Goal: Task Accomplishment & Management: Complete application form

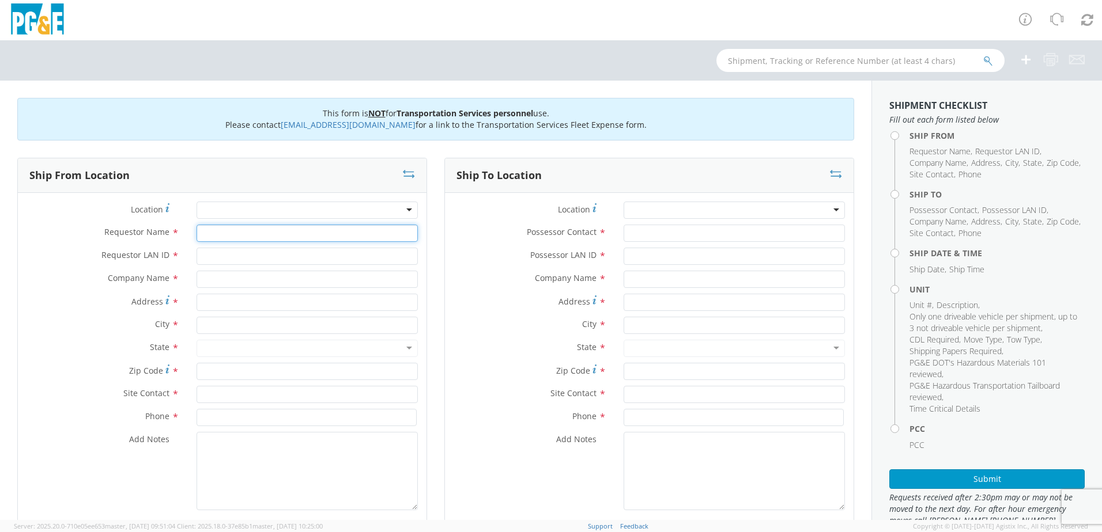
click at [273, 232] on input "Requestor Name *" at bounding box center [306, 233] width 221 height 17
type input "[PERSON_NAME]"
click at [282, 254] on input "Requestor LAN ID *" at bounding box center [306, 256] width 221 height 17
type input "ILM9"
click at [254, 285] on input "text" at bounding box center [306, 279] width 221 height 17
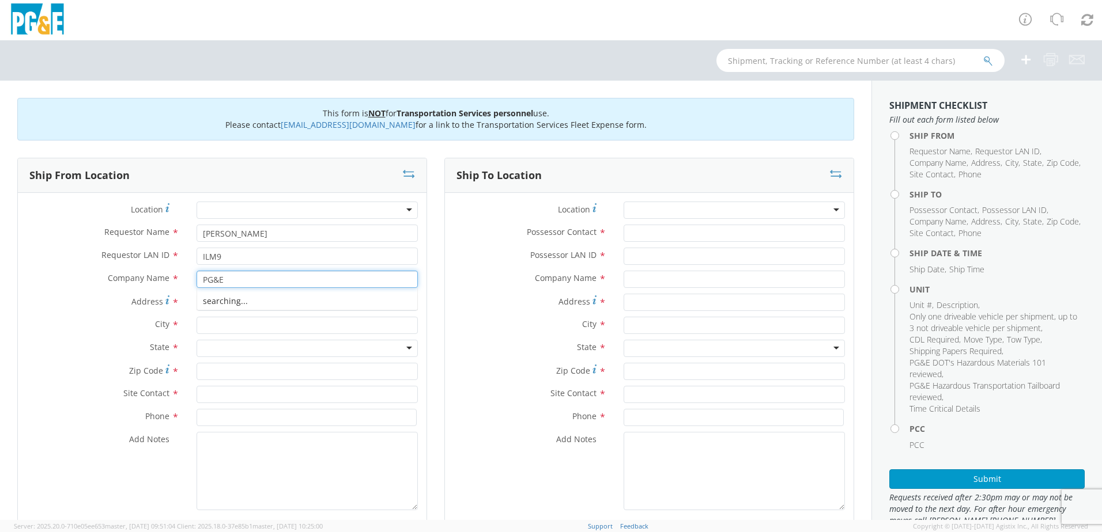
type input "PG&E"
click at [49, 320] on label "City *" at bounding box center [103, 324] width 170 height 15
click at [212, 312] on div "Address *" at bounding box center [222, 305] width 408 height 23
click at [214, 300] on input "Address *" at bounding box center [306, 302] width 221 height 17
paste input "255 SEAPORT BLVD, REDWOOD CITY"
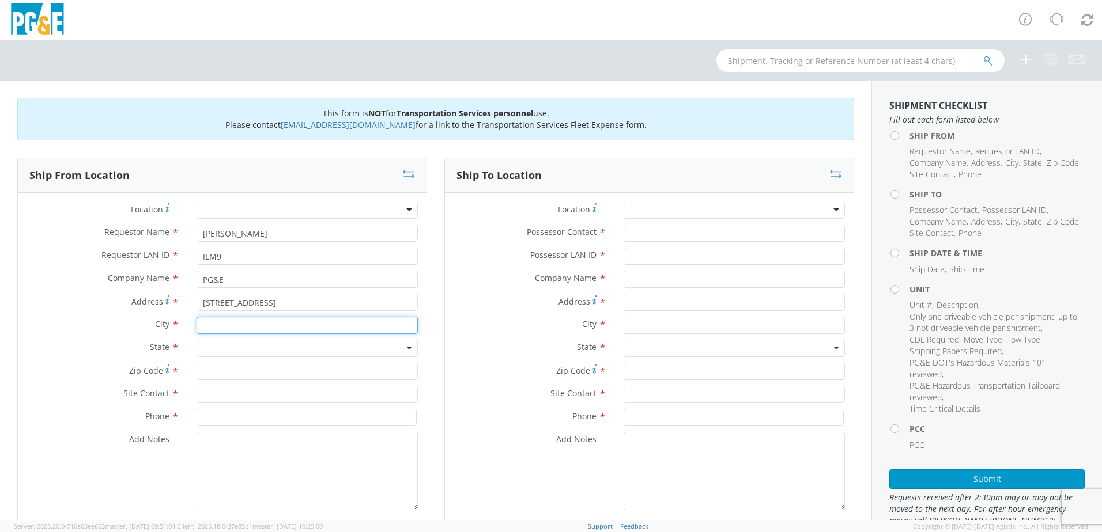
click at [219, 327] on input "text" at bounding box center [306, 325] width 221 height 17
click at [303, 305] on input "255 SEAPORT BLVD, REDWOOD CITY" at bounding box center [306, 302] width 221 height 17
drag, startPoint x: 349, startPoint y: 301, endPoint x: 277, endPoint y: 304, distance: 72.1
click at [277, 304] on input "255 SEAPORT BLVD, REDWOOD CITY" at bounding box center [306, 302] width 221 height 17
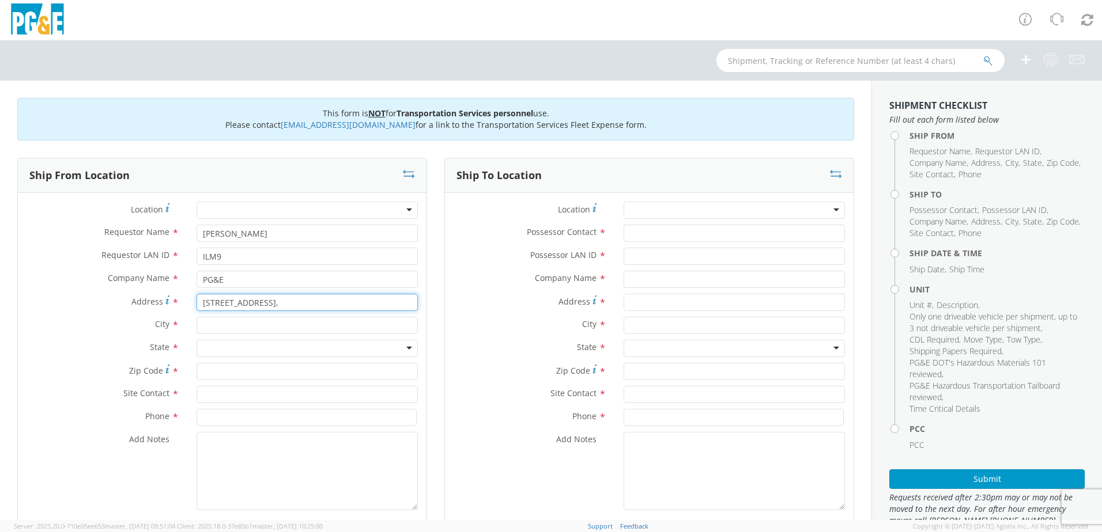
type input "255 SEAPORT BLVD,"
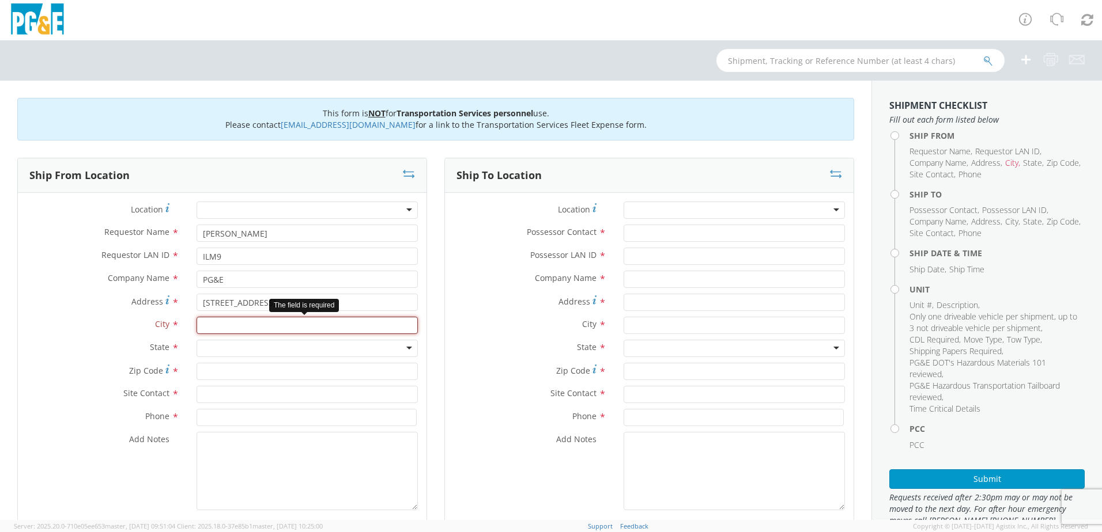
click at [249, 326] on input "text" at bounding box center [306, 325] width 221 height 17
paste input "REDWOOD CITY"
type input "REDWOOD CITY"
click at [281, 304] on input "255 SEAPORT BLVD," at bounding box center [306, 302] width 221 height 17
type input "255 SEAPORT BLVD"
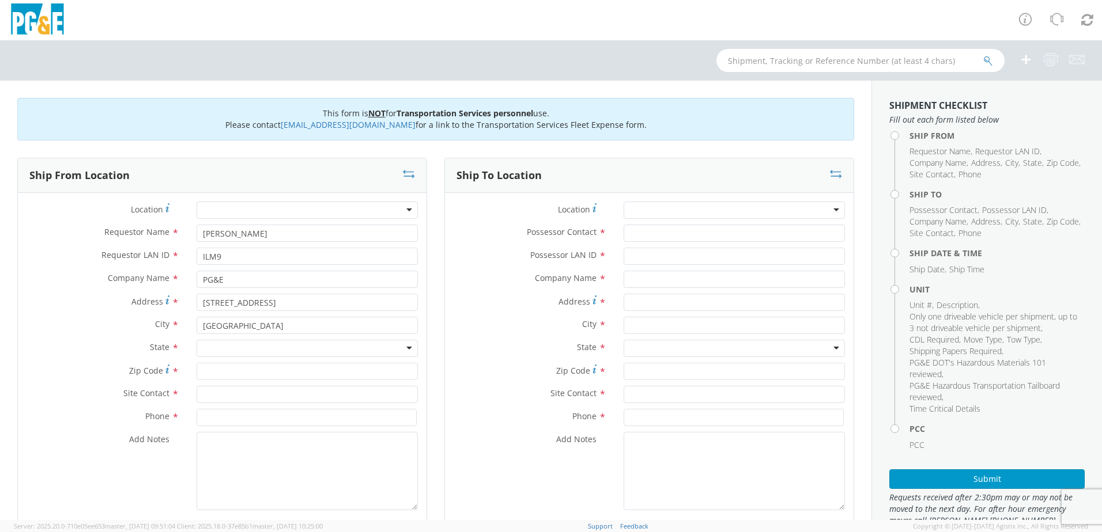
click at [236, 345] on div at bounding box center [306, 348] width 221 height 17
click at [213, 375] on input "Zip Code *" at bounding box center [306, 371] width 221 height 17
type input "94063"
click at [211, 402] on input "text" at bounding box center [306, 394] width 221 height 17
type input "[PERSON_NAME]"
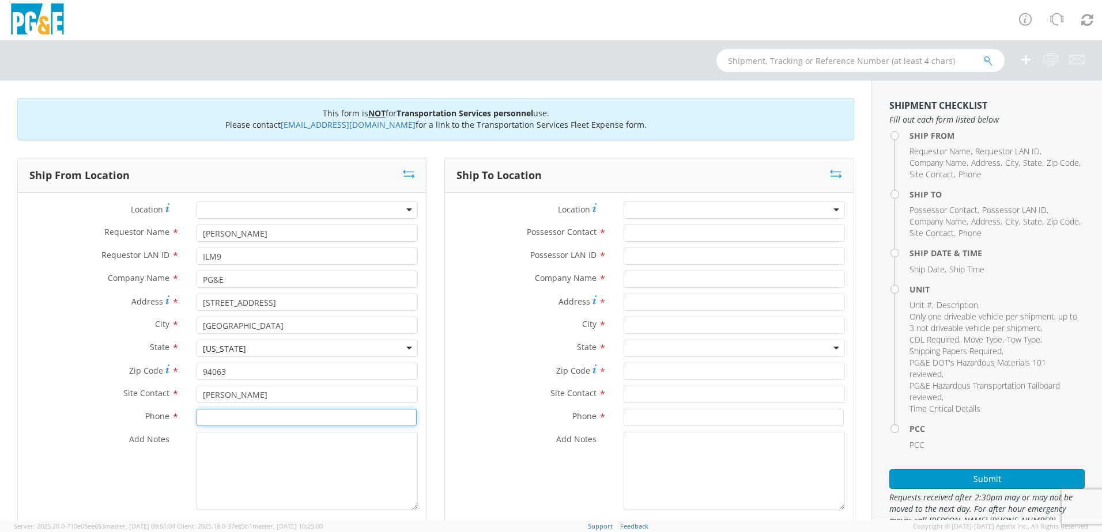
click at [221, 421] on input at bounding box center [306, 417] width 220 height 17
type input "[PHONE_NUMBER]"
click at [643, 236] on input "Possessor Contact *" at bounding box center [733, 233] width 221 height 17
type input "[PERSON_NAME]"
click at [641, 260] on input "Possessor LAN ID *" at bounding box center [733, 256] width 221 height 17
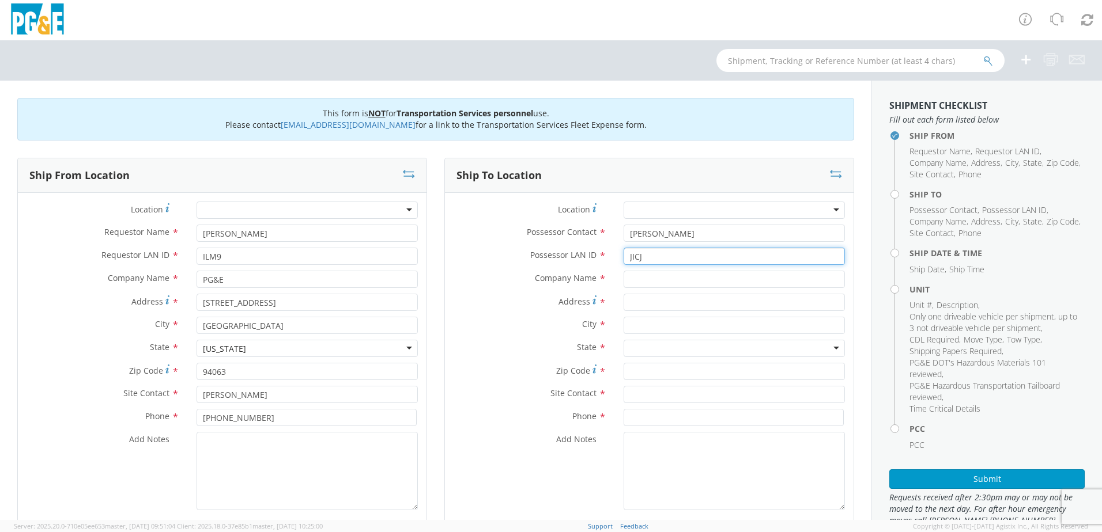
type input "JICJ"
click at [631, 278] on input "text" at bounding box center [733, 279] width 221 height 17
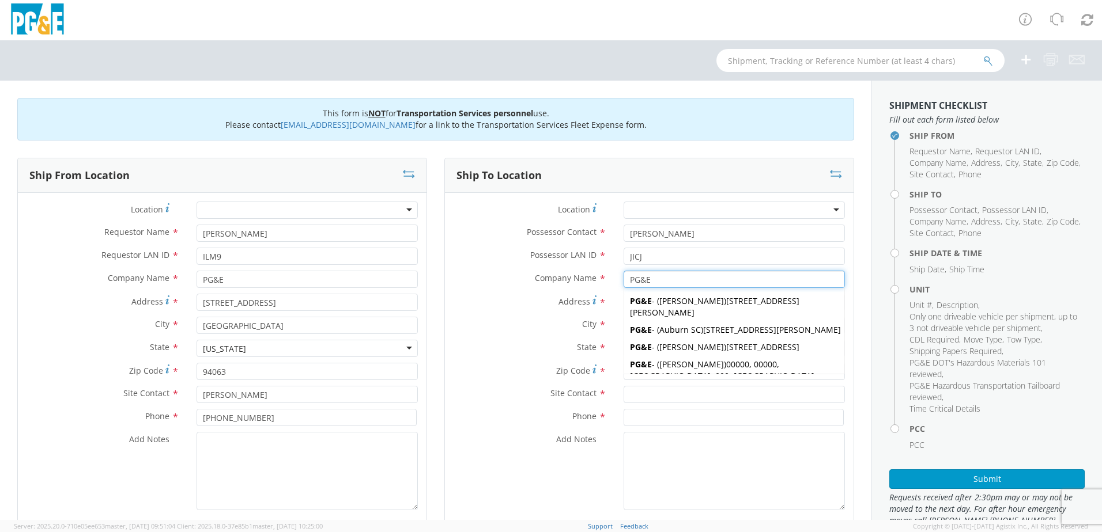
type input "PG&E"
click at [528, 336] on div "City *" at bounding box center [649, 328] width 408 height 23
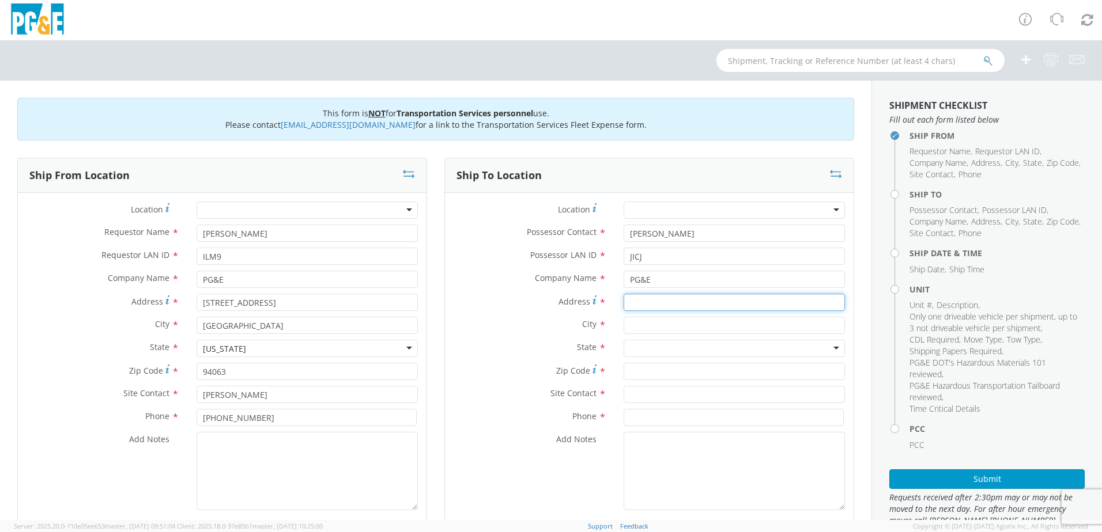
click at [713, 301] on input "Address *" at bounding box center [733, 302] width 221 height 17
paste input "[STREET_ADDRESS][US_STATE]"
type input "[STREET_ADDRESS][US_STATE]"
click at [643, 328] on input "text" at bounding box center [733, 325] width 221 height 17
type input "SAN LEANDRO"
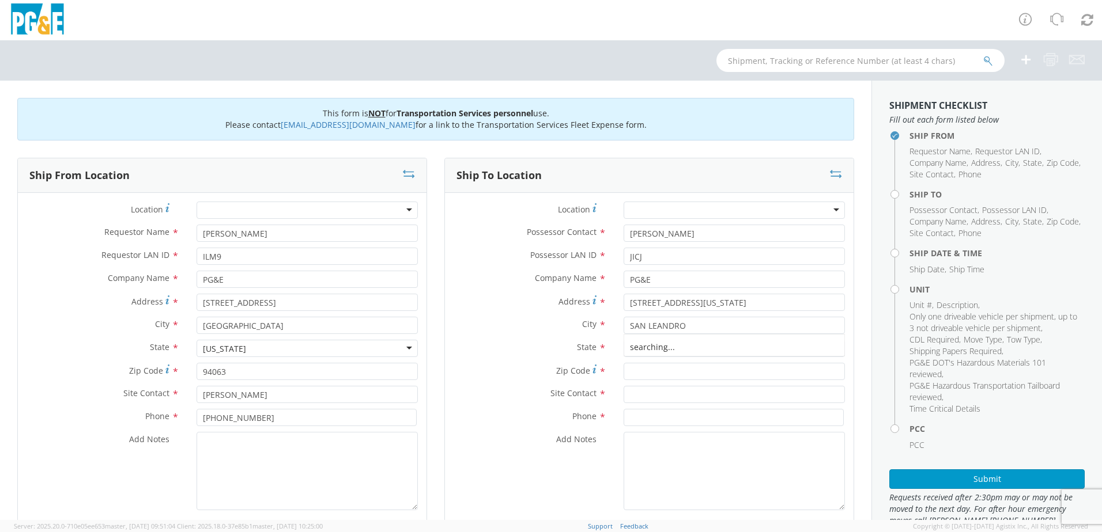
click at [542, 356] on div "State * Alabama Alaska Arizona Arkansas Armed Forces Americas Armed Forces Euro…" at bounding box center [649, 348] width 408 height 17
click at [671, 347] on div at bounding box center [733, 348] width 221 height 17
click at [649, 375] on input "Zip Code *" at bounding box center [733, 371] width 221 height 17
type input "94578"
click at [643, 392] on input "text" at bounding box center [733, 394] width 221 height 17
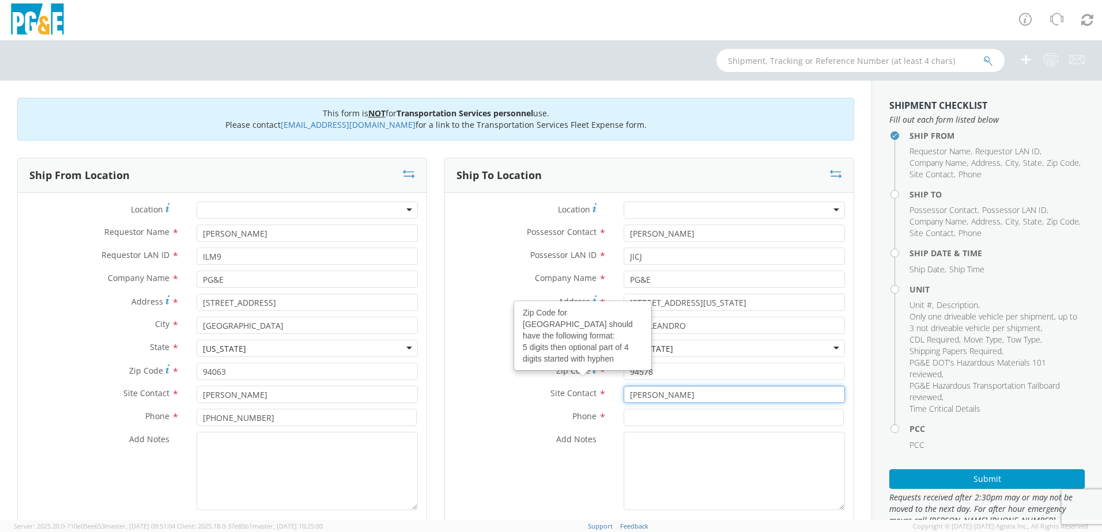
type input "[PERSON_NAME]"
click at [516, 400] on label "Site Contact *" at bounding box center [530, 393] width 170 height 15
click at [665, 417] on input at bounding box center [733, 417] width 220 height 17
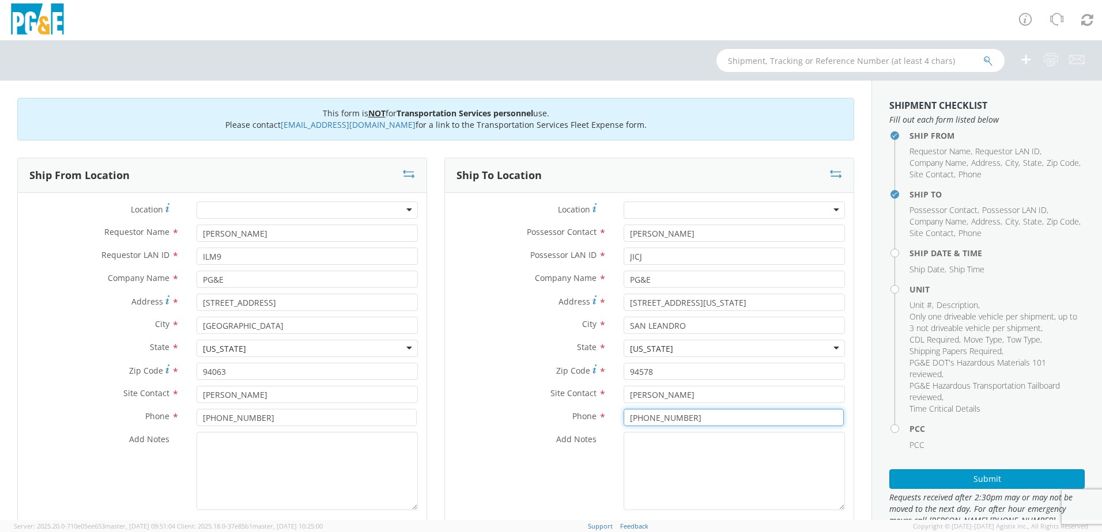
type input "[PHONE_NUMBER]"
click at [283, 468] on textarea "Add Notes *" at bounding box center [306, 471] width 221 height 78
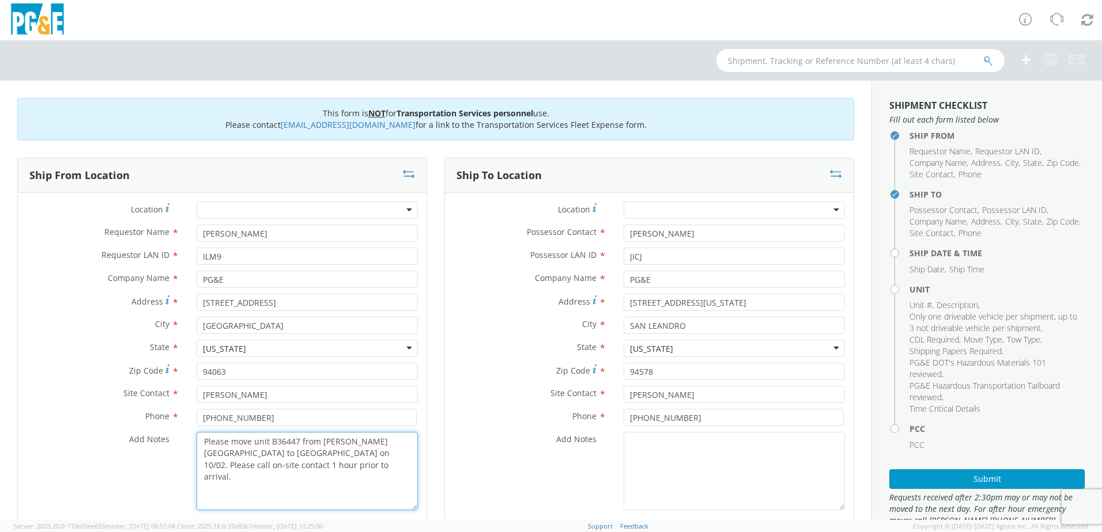
drag, startPoint x: 302, startPoint y: 467, endPoint x: 178, endPoint y: 443, distance: 126.2
click at [178, 443] on div "Add Notes * Please move unit B36447 from Bair Sub to San Leandro U Sub on 10/02…" at bounding box center [222, 471] width 408 height 78
type textarea "Please move unit B36447 from Bair Sub to San Leandro U Sub on 10/02. Please cal…"
click at [665, 457] on textarea "Add Notes *" at bounding box center [733, 471] width 221 height 78
paste textarea "Please move unit B36447 from Bair Sub to San Leandro U Sub on 10/02. Please cal…"
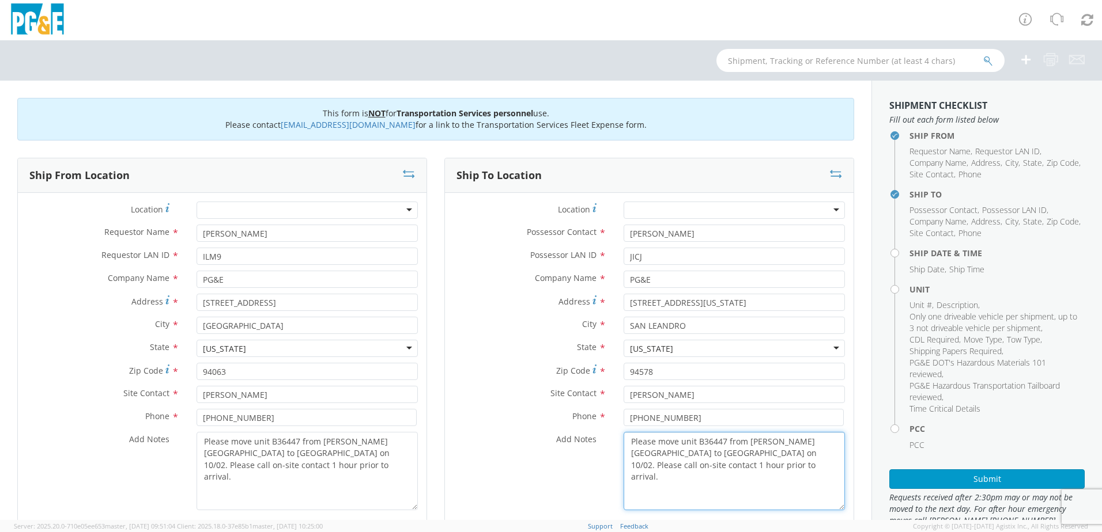
scroll to position [173, 0]
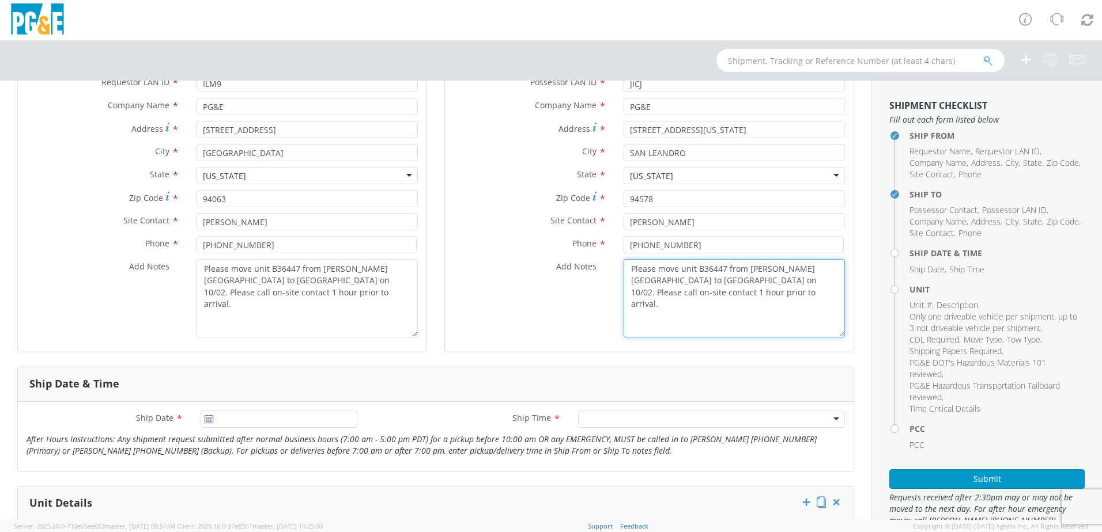
type textarea "Please move unit B36447 from Bair Sub to San Leandro U Sub on 10/02. Please cal…"
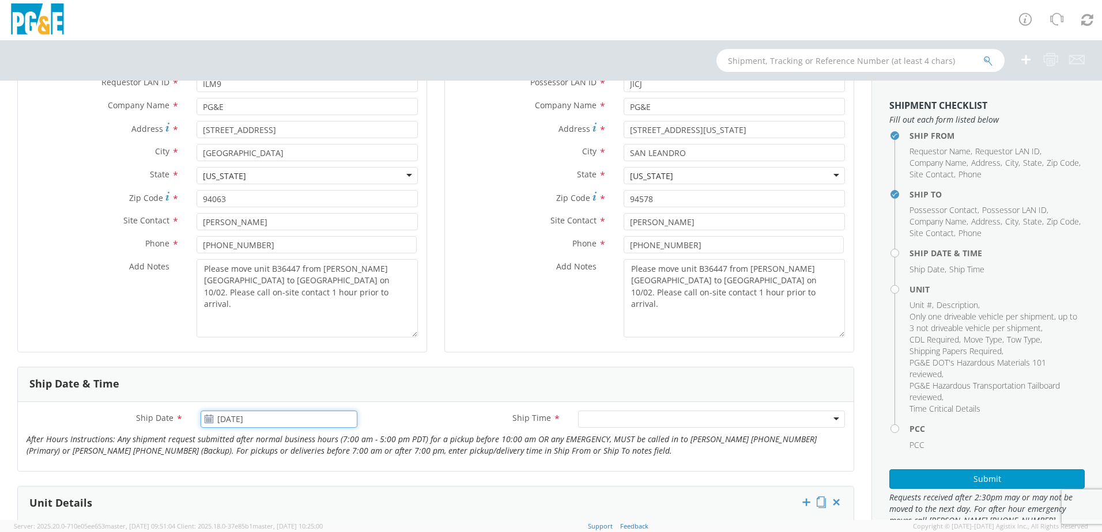
click at [273, 415] on input "[DATE]" at bounding box center [279, 419] width 157 height 17
click at [300, 380] on td "2" at bounding box center [302, 380] width 20 height 17
type input "[DATE]"
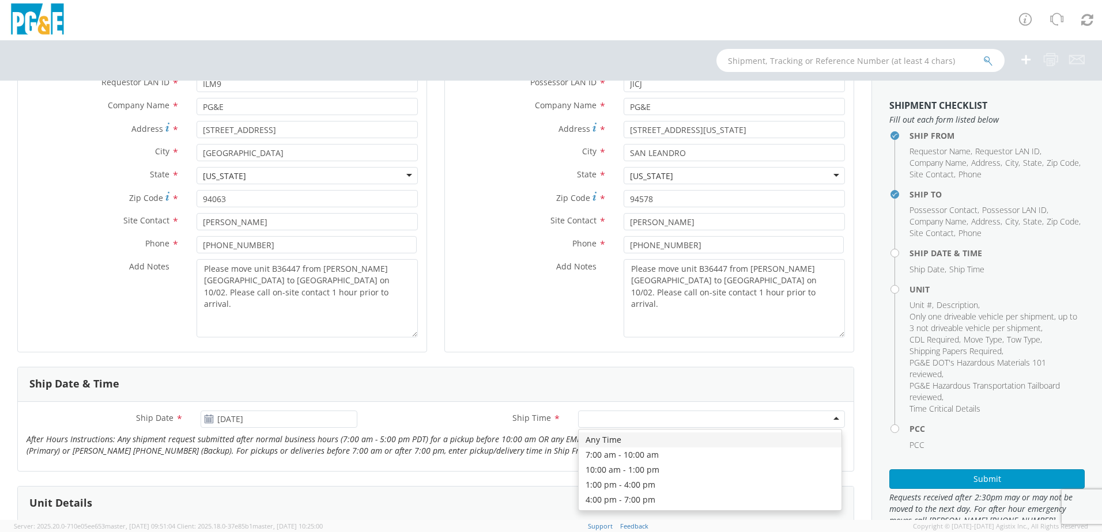
click at [587, 419] on div at bounding box center [711, 419] width 267 height 17
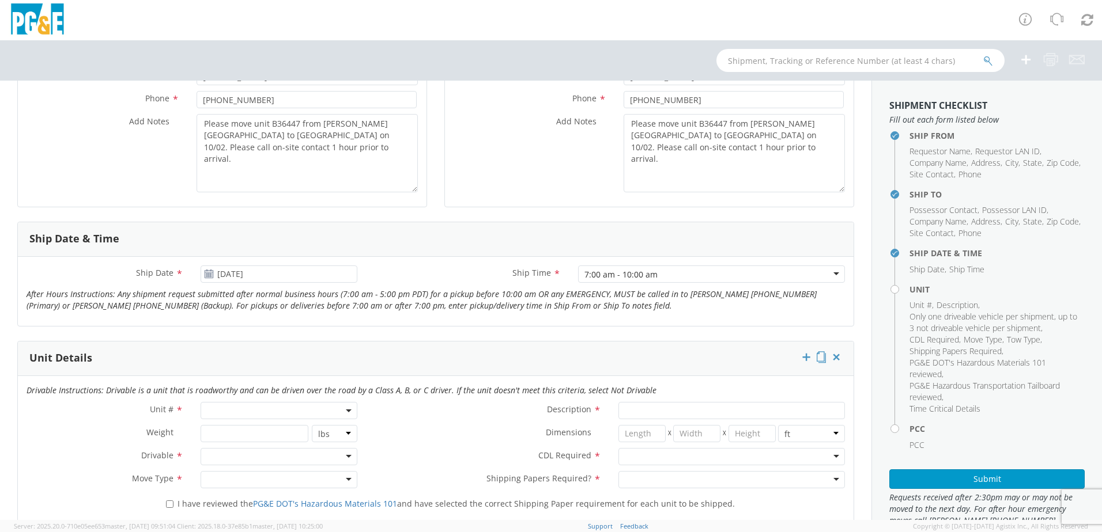
scroll to position [346, 0]
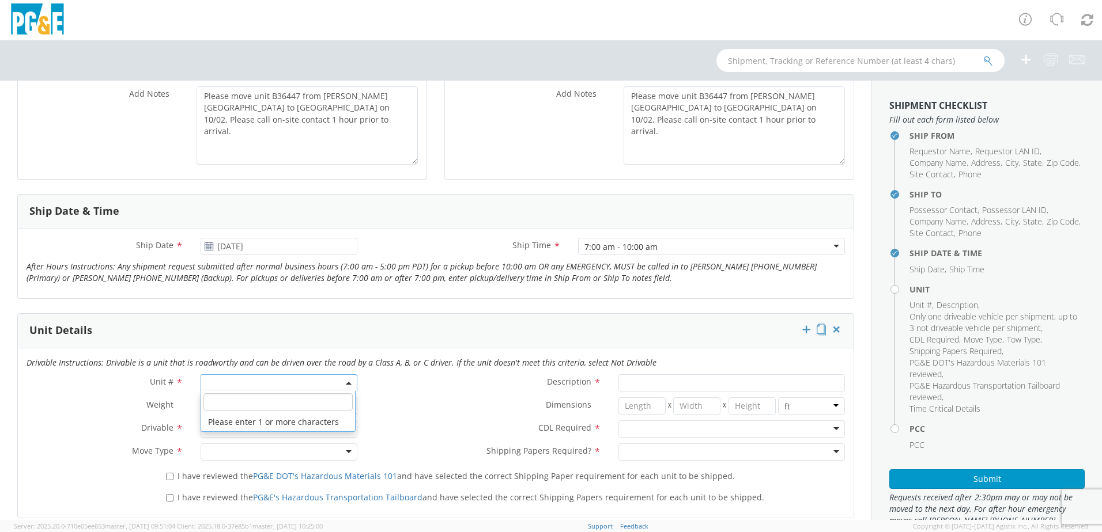
click at [211, 384] on span at bounding box center [279, 383] width 157 height 17
click at [232, 412] on span at bounding box center [278, 402] width 154 height 22
click at [231, 407] on input "search" at bounding box center [277, 402] width 149 height 17
type input "B36447"
type input "EQ; MATERIAL HANDLER"
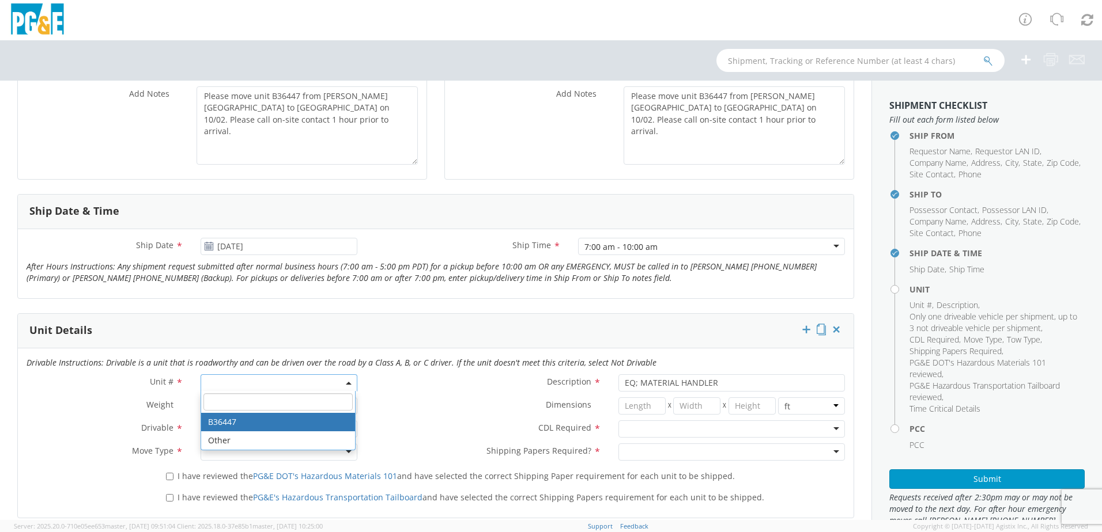
select select "B36447"
select select "? object:null ?"
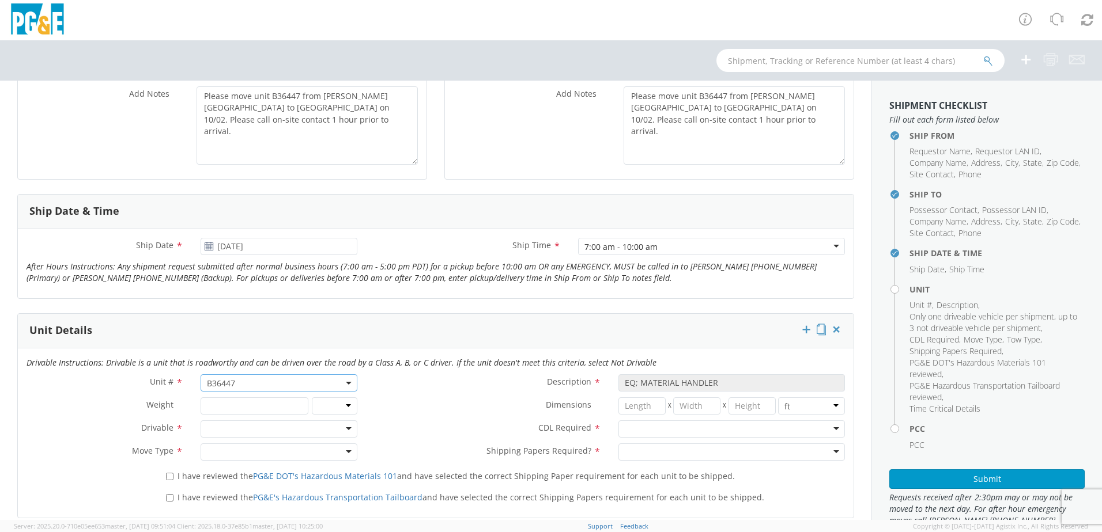
click at [236, 425] on div at bounding box center [279, 429] width 157 height 17
click at [223, 455] on div at bounding box center [279, 452] width 157 height 17
click at [168, 478] on input "I have reviewed the PG&E DOT's Hazardous Materials 101 and have selected the co…" at bounding box center [169, 476] width 7 height 7
checkbox input "true"
click at [167, 498] on input "I have reviewed the PG&E's Hazardous Transportation Tailboard and have selected…" at bounding box center [169, 497] width 7 height 7
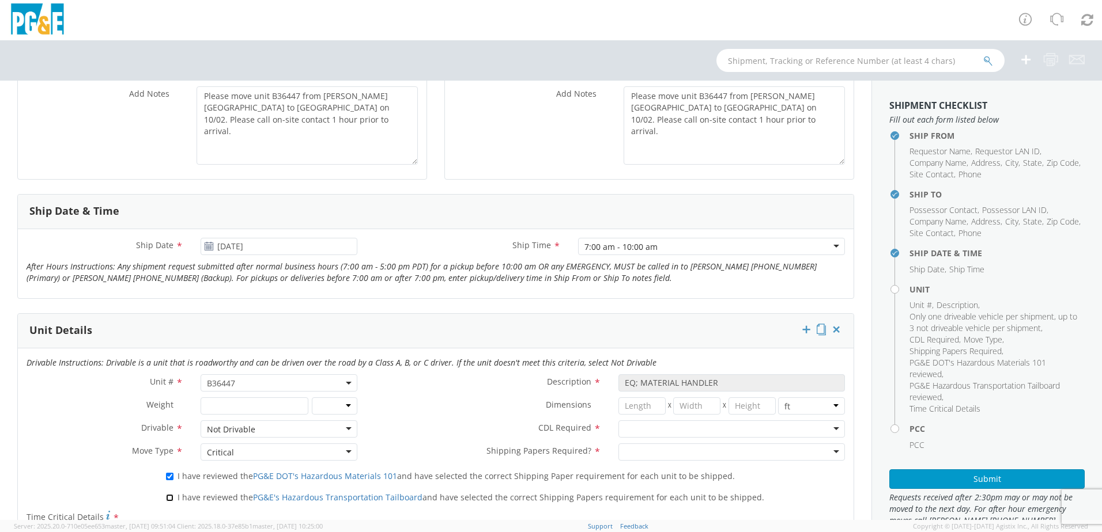
checkbox input "true"
click at [624, 429] on div at bounding box center [731, 429] width 226 height 17
click at [625, 453] on div at bounding box center [731, 452] width 226 height 17
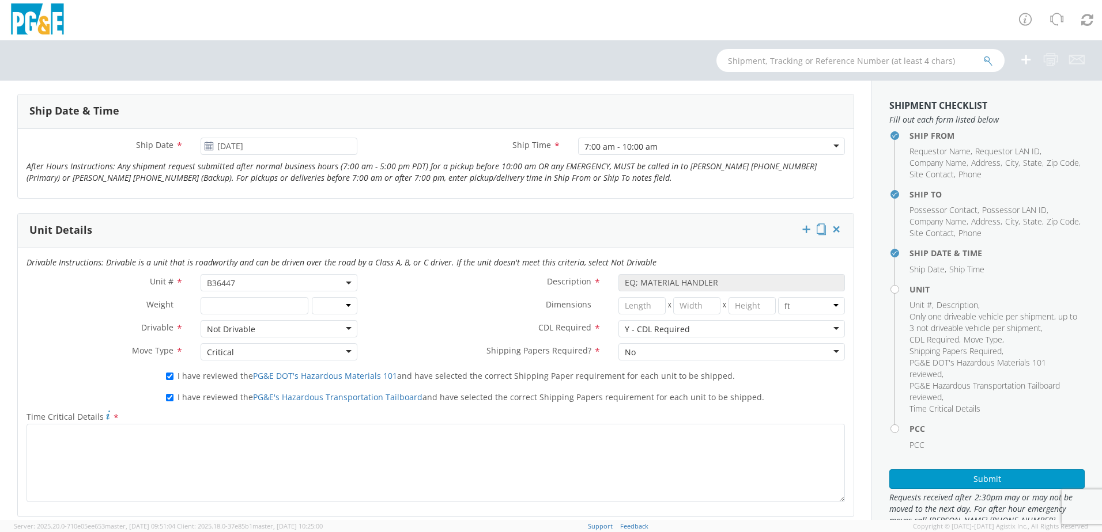
scroll to position [461, 0]
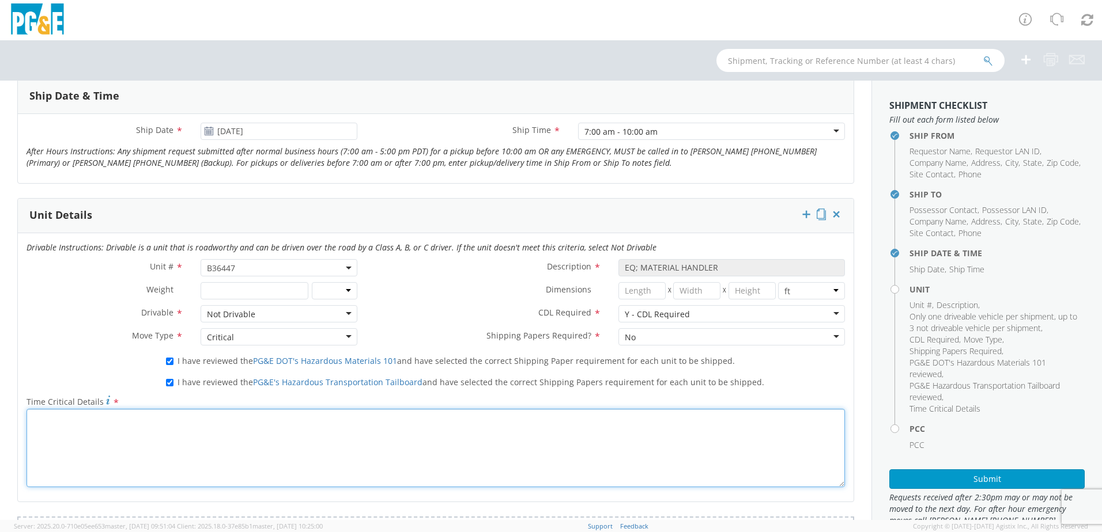
click at [263, 444] on textarea "Time Critical Details *" at bounding box center [436, 448] width 818 height 78
paste textarea "Please move unit B36447 from Bair Sub to San Leandro U Sub on 10/02. Please cal…"
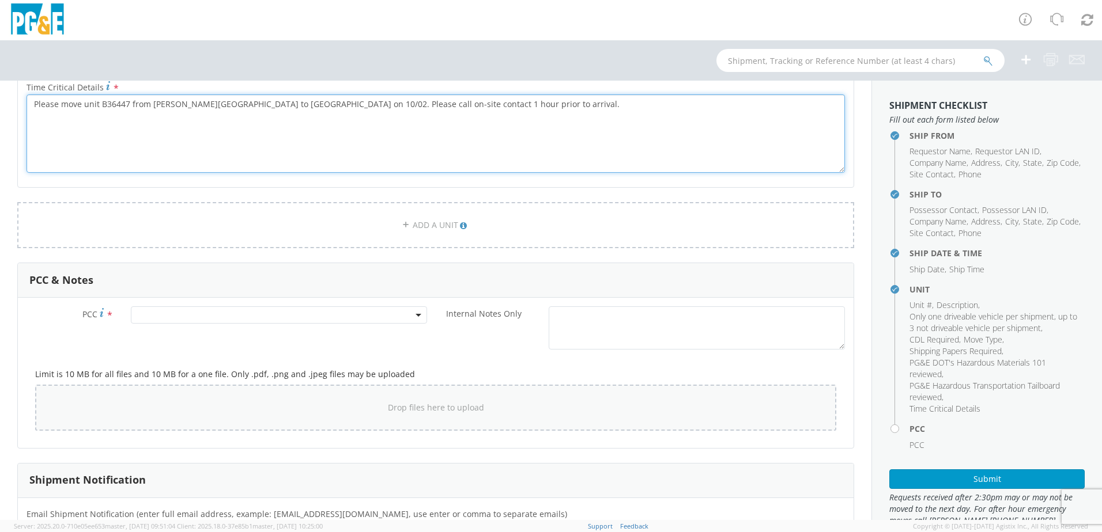
scroll to position [807, 0]
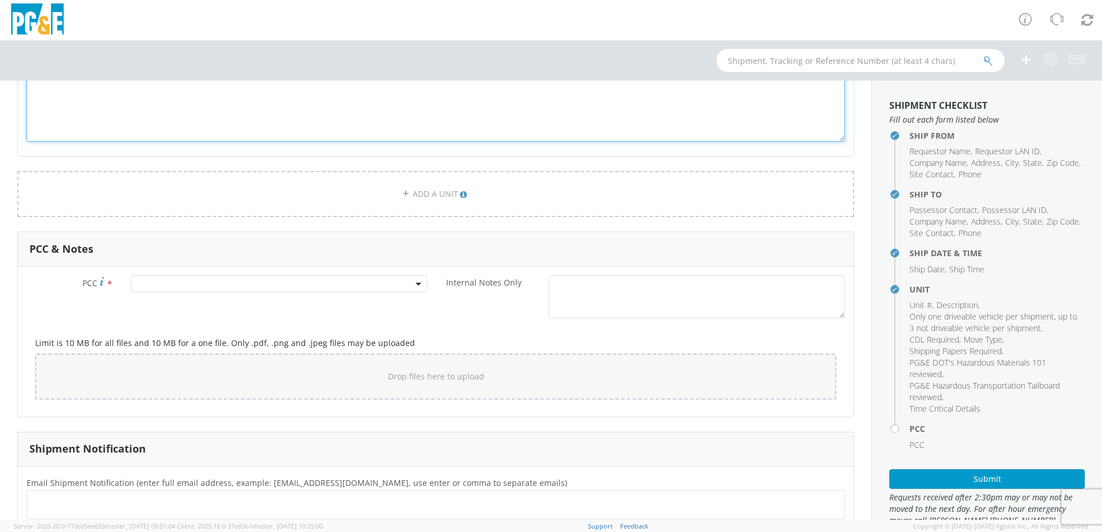
type textarea "Please move unit B36447 from Bair Sub to San Leandro U Sub on 10/02. Please cal…"
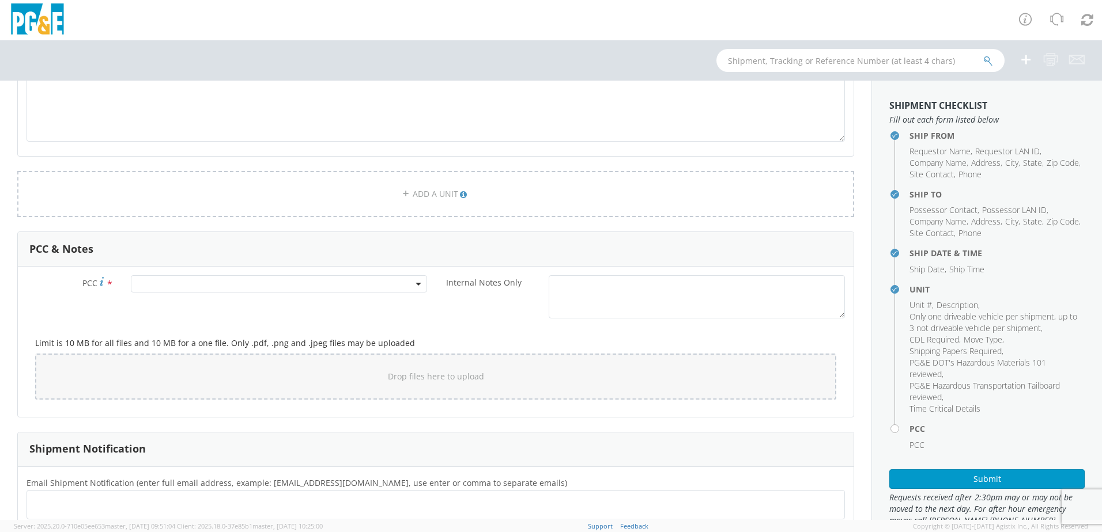
click at [224, 300] on div "PCC * Internal Notes Only *" at bounding box center [435, 299] width 835 height 49
click at [220, 285] on span at bounding box center [279, 283] width 296 height 17
click at [208, 302] on input "number" at bounding box center [277, 302] width 287 height 17
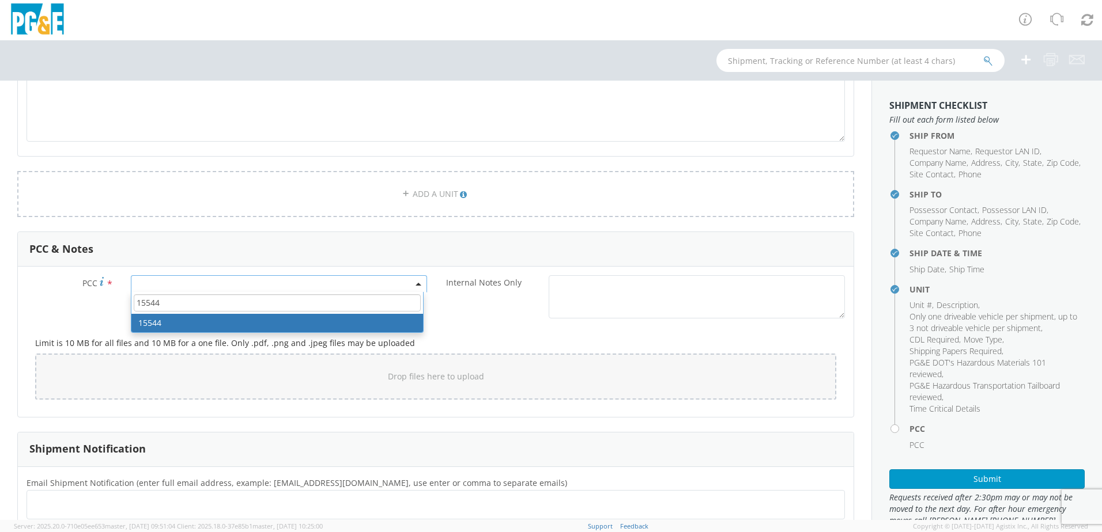
type input "15544"
select select "15544"
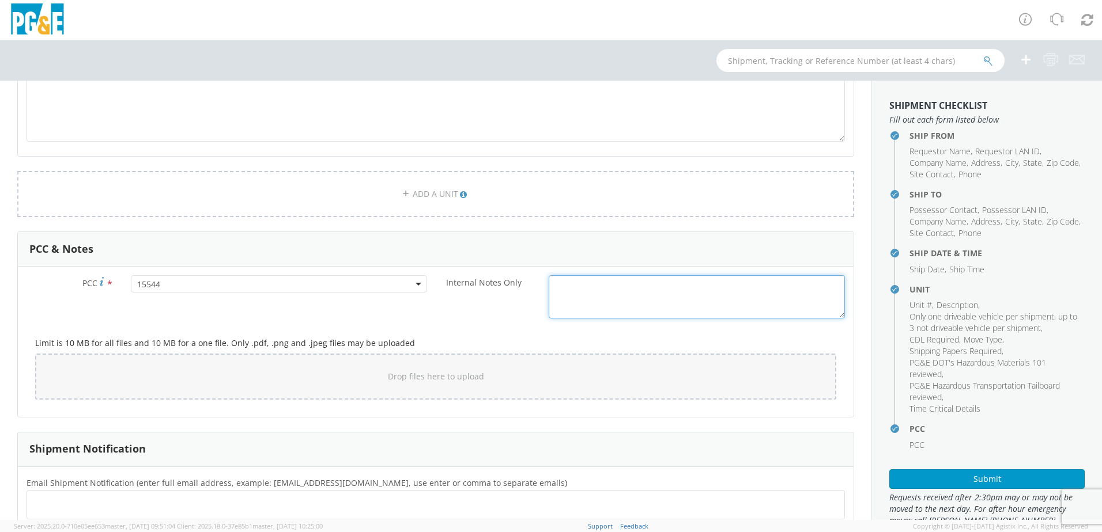
click at [600, 307] on textarea "Internal Notes Only *" at bounding box center [697, 296] width 296 height 43
paste textarea "Please move unit B36447 from Bair Sub to San Leandro U Sub on 10/02. Please cal…"
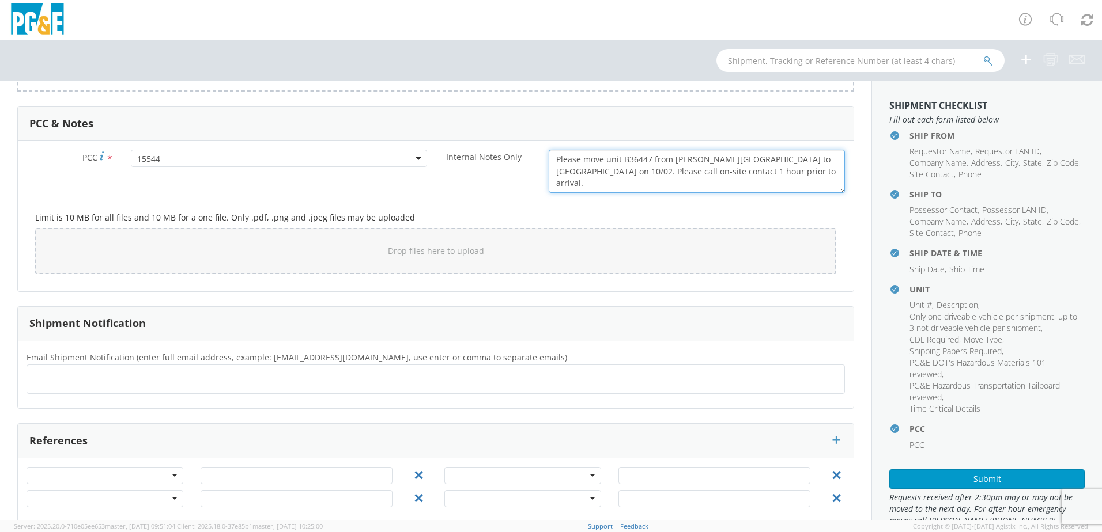
scroll to position [949, 0]
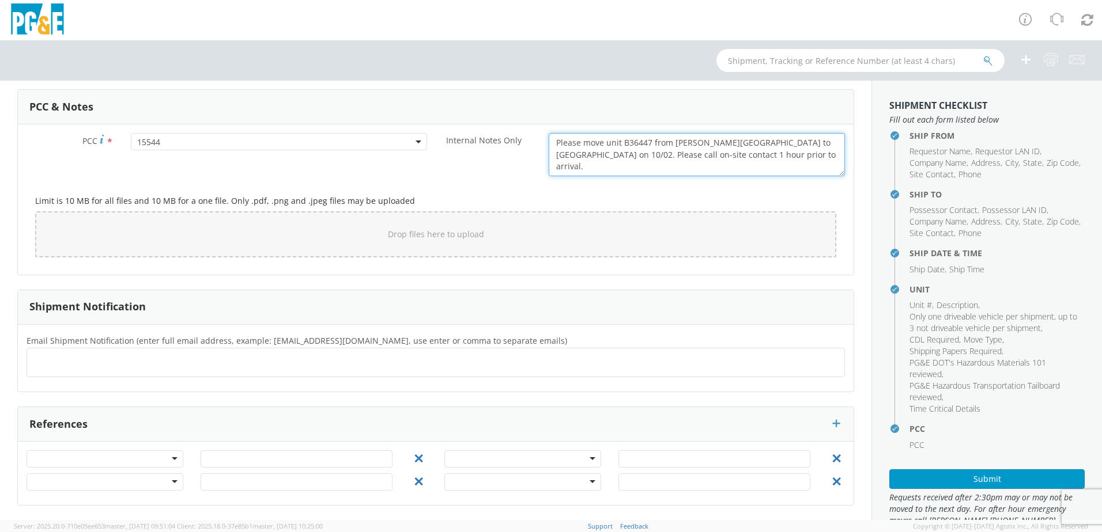
type textarea "Please move unit B36447 from Bair Sub to San Leandro U Sub on 10/02. Please cal…"
click at [137, 360] on ul at bounding box center [436, 362] width 808 height 19
type input "[EMAIL_ADDRESS][DOMAIN_NAME]"
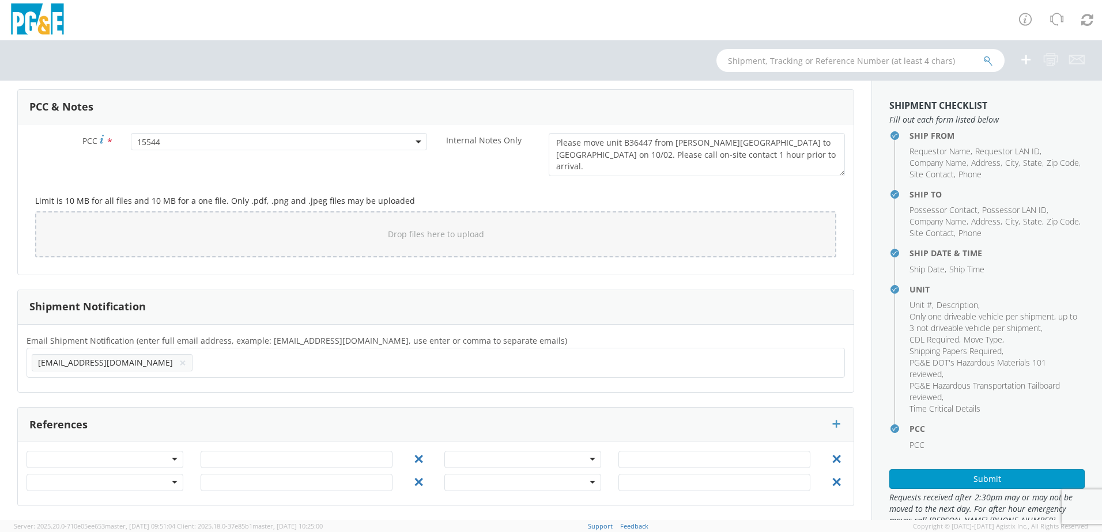
click at [139, 364] on ul "JICJ@pge.com ×" at bounding box center [436, 363] width 808 height 20
type input "[EMAIL_ADDRESS][DOMAIN_NAME]"
click at [365, 368] on ul "JICJ@pge.com × centralcoastequipmentmoves@pge.com ×" at bounding box center [436, 363] width 808 height 20
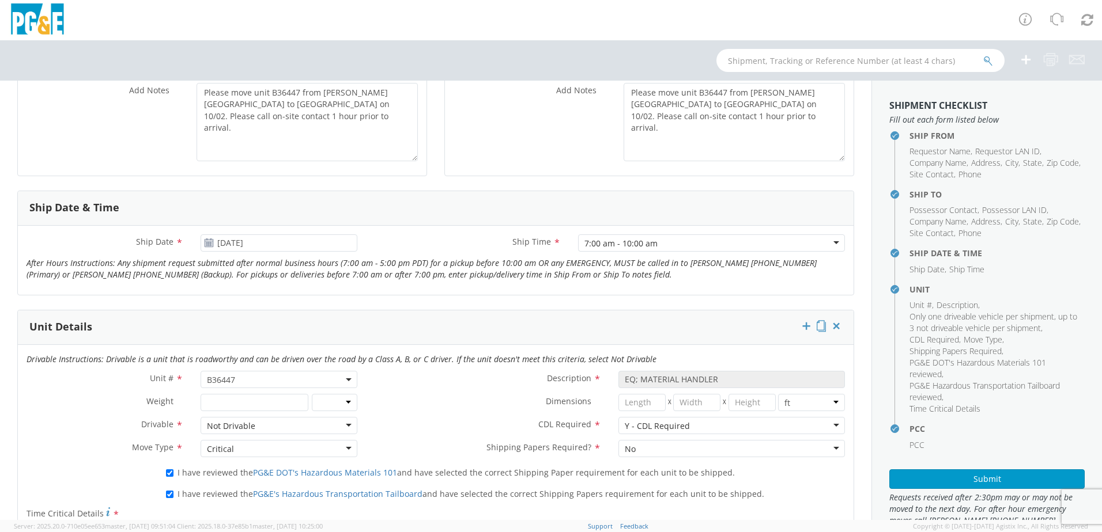
scroll to position [373, 0]
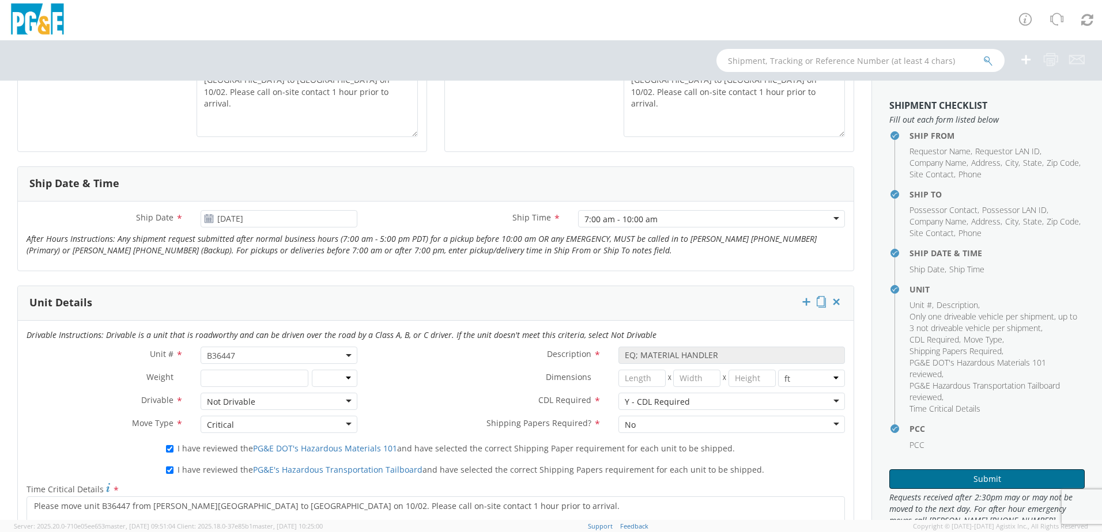
click at [974, 479] on button "Submit" at bounding box center [986, 480] width 195 height 20
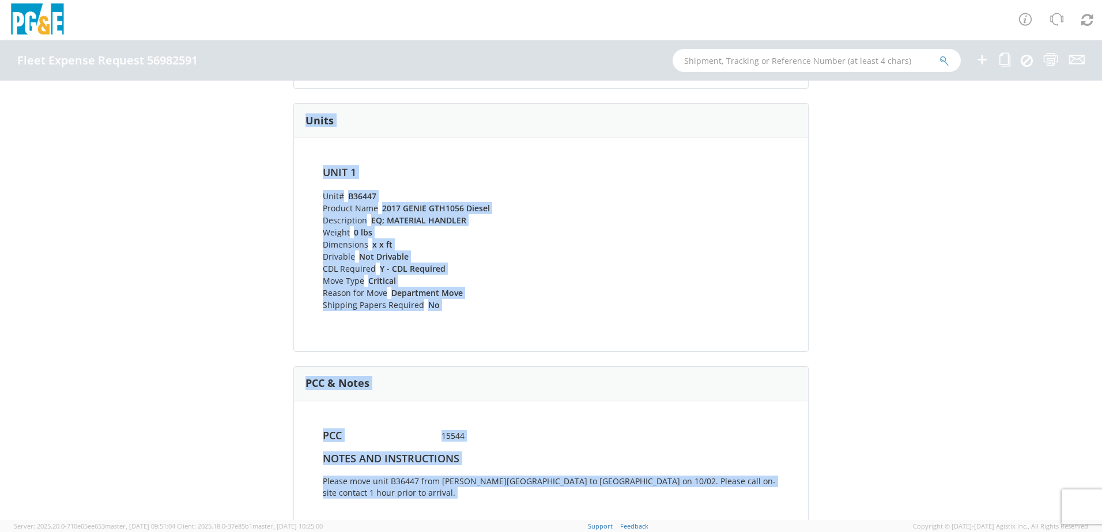
scroll to position [587, 0]
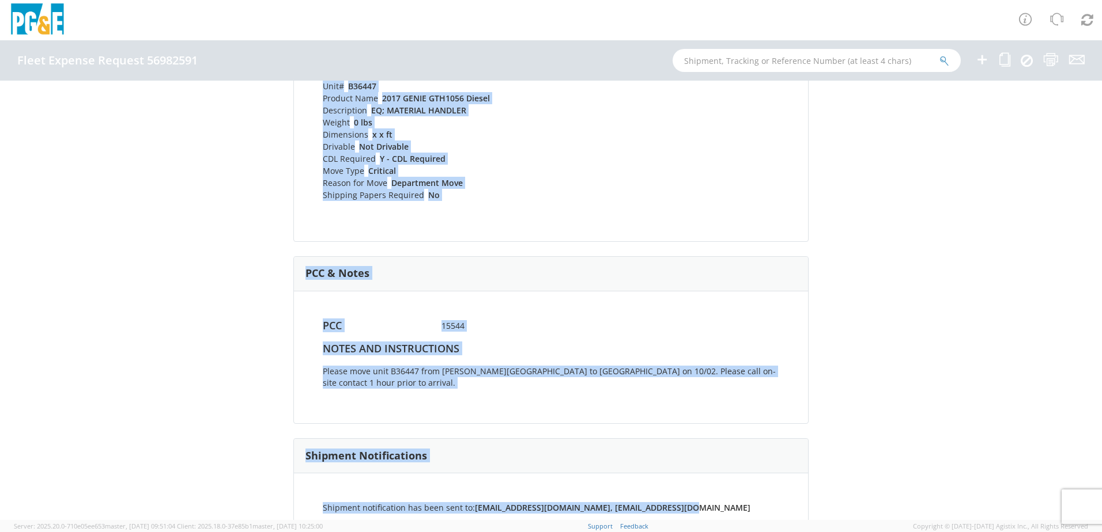
drag, startPoint x: 288, startPoint y: 117, endPoint x: 691, endPoint y: 500, distance: 556.3
click at [691, 500] on div "Fleet Expense Request 56982591 (Completed) Shipping Information Request Informa…" at bounding box center [551, 301] width 1102 height 440
drag, startPoint x: 691, startPoint y: 500, endPoint x: 690, endPoint y: 493, distance: 6.6
drag, startPoint x: 690, startPoint y: 493, endPoint x: 727, endPoint y: 353, distance: 145.5
click at [727, 353] on div "Notes and Instructions Please move unit B36447 from Bair Sub to San Leandro U S…" at bounding box center [551, 369] width 474 height 52
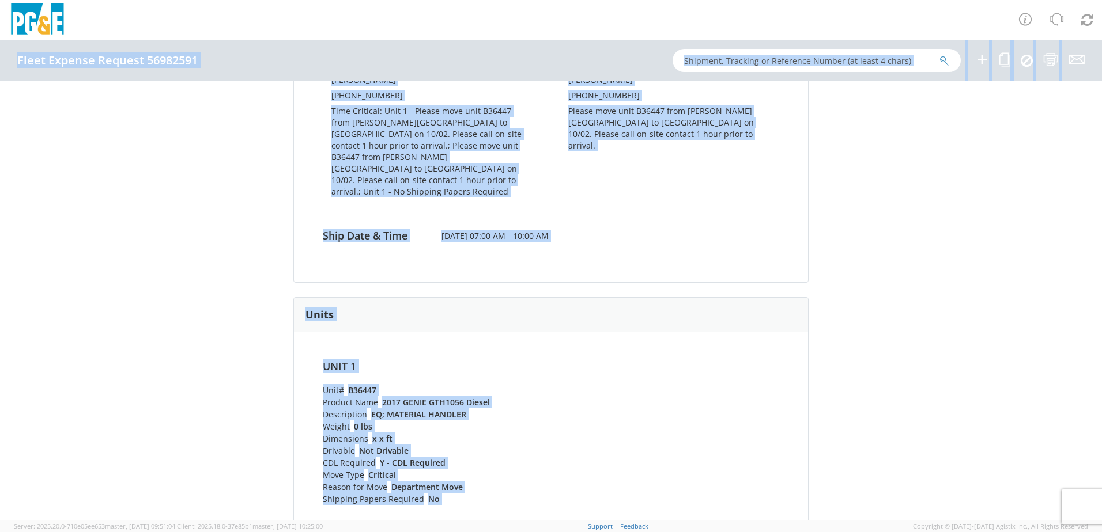
scroll to position [0, 0]
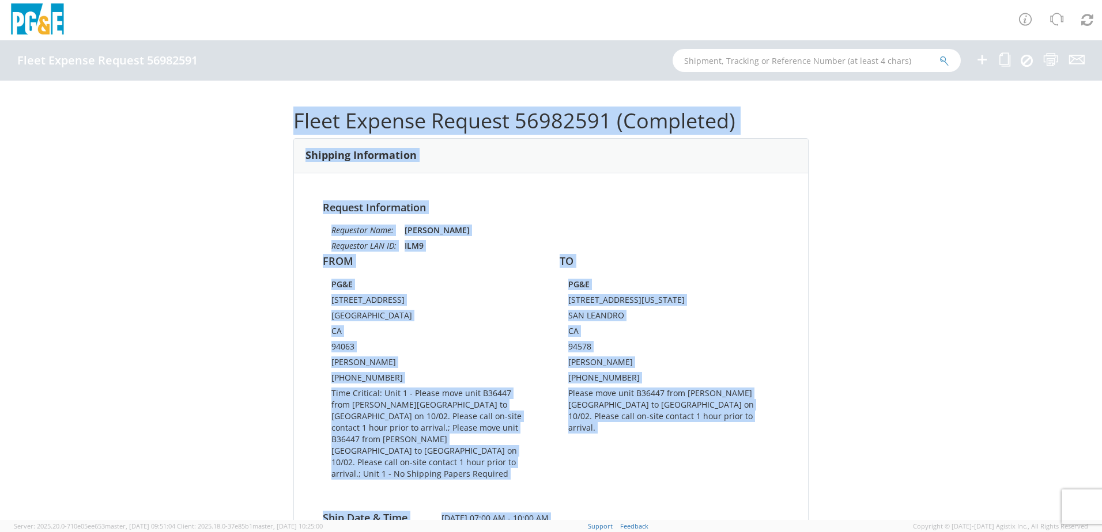
drag, startPoint x: 690, startPoint y: 490, endPoint x: 293, endPoint y: 118, distance: 544.2
click at [293, 118] on div "Fleet Expense Request 56982591 (Completed) Shipping Information Request Informa…" at bounding box center [550, 300] width 515 height 405
copy div "Fleet Expense Request 56982591 (Completed) Shipping Information Request Informa…"
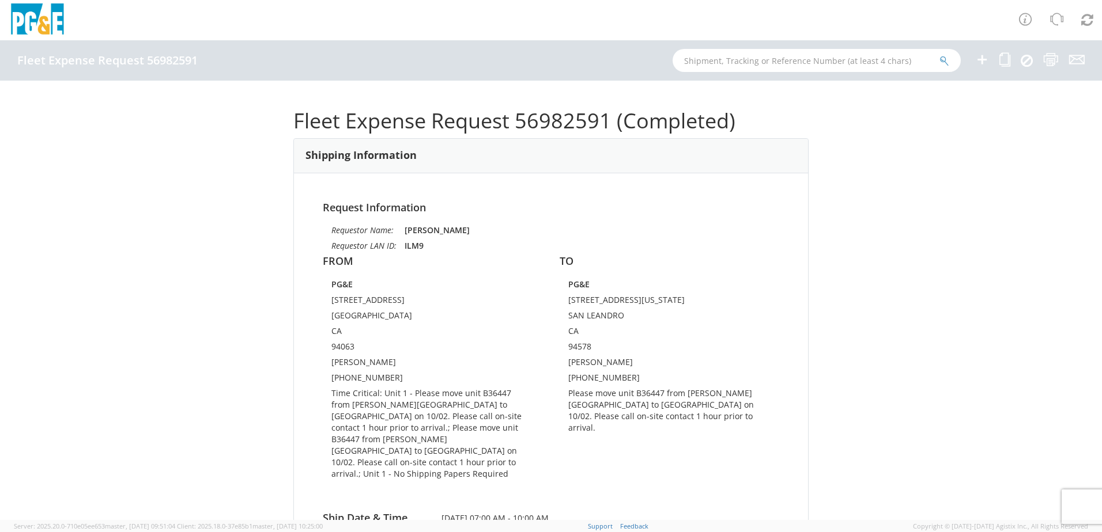
click at [417, 75] on div "Fleet Expense Request 56982591" at bounding box center [551, 60] width 1102 height 40
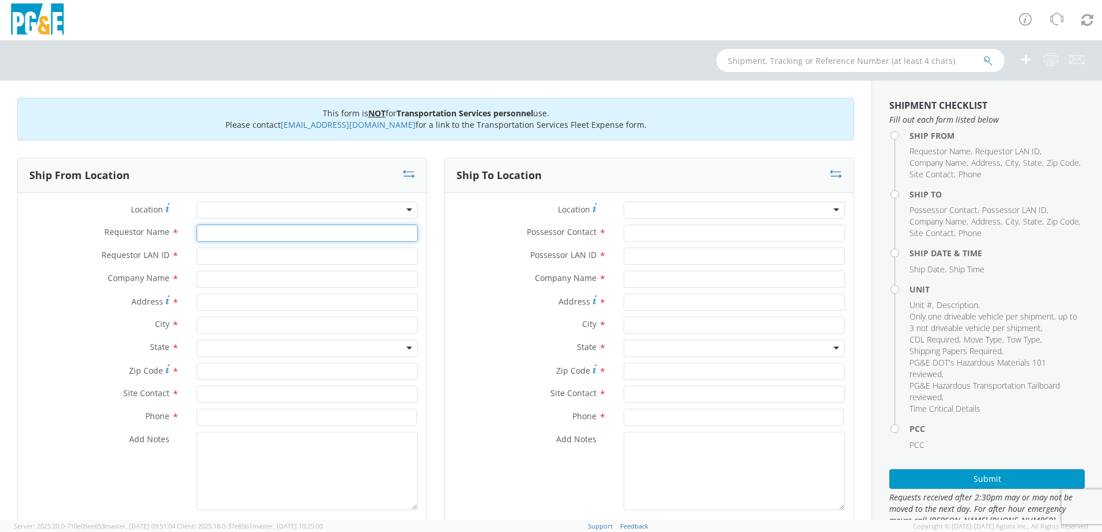
click at [211, 232] on input "Requestor Name *" at bounding box center [306, 233] width 221 height 17
type input "J"
click at [263, 232] on input "[PERSON_NAME]" at bounding box center [306, 233] width 221 height 17
type input "[PERSON_NAME]"
click at [251, 253] on input "Requestor LAN ID *" at bounding box center [306, 256] width 221 height 17
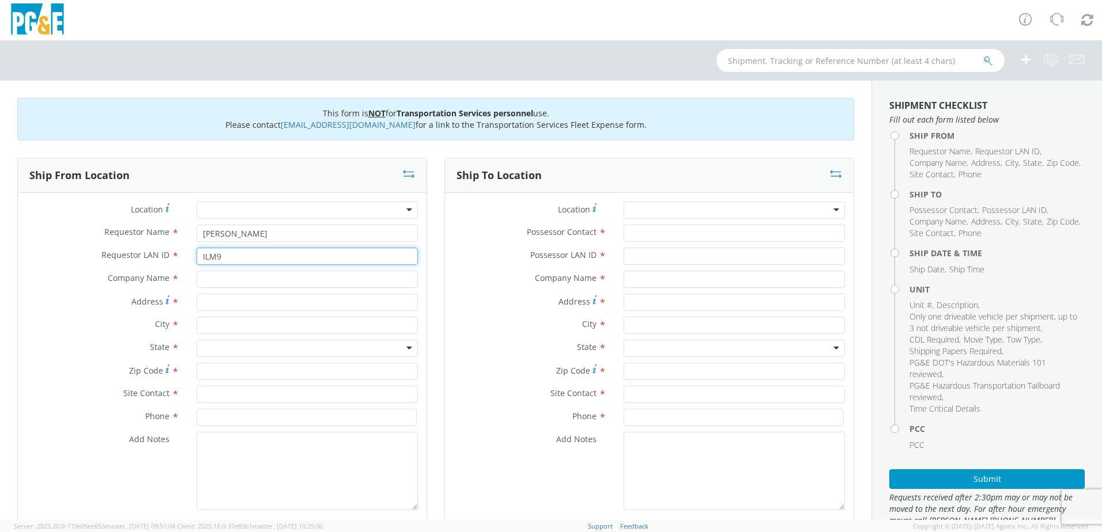
type input "ILM9"
click at [243, 281] on input "text" at bounding box center [306, 279] width 221 height 17
type input "PG&E"
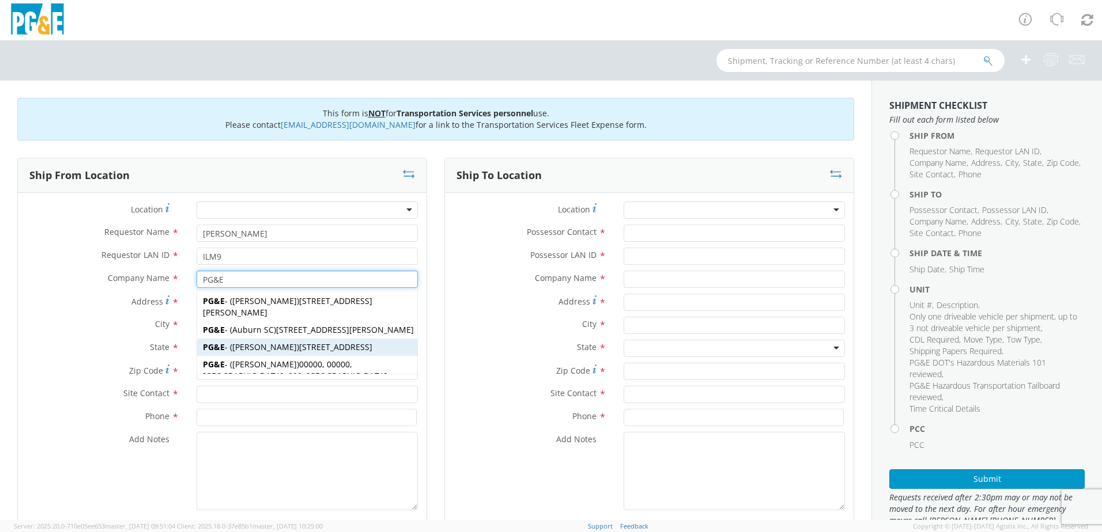
click at [217, 352] on div "PG&E - ( [PERSON_NAME] ) [STREET_ADDRESS]" at bounding box center [307, 347] width 220 height 17
type input "145453 National Trails Hwy"
type input "Needles"
type input "92363-9701"
type input "[PERSON_NAME]"
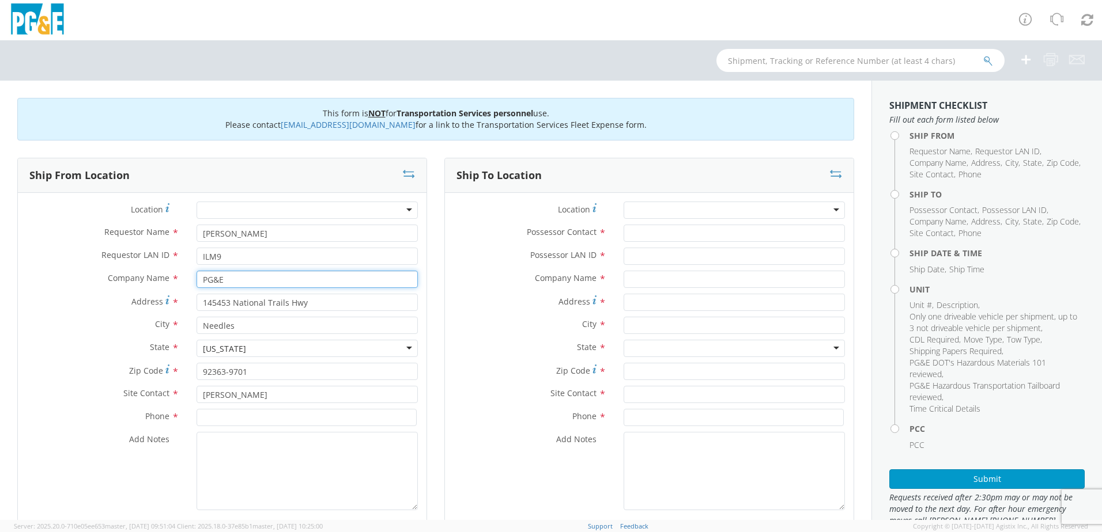
type input "PG&E"
click at [217, 352] on div "[US_STATE]" at bounding box center [224, 349] width 43 height 12
click at [233, 295] on input "145453 National Trails Hwy" at bounding box center [306, 302] width 221 height 17
click at [237, 297] on input "145453 National Trails Hwy" at bounding box center [306, 302] width 221 height 17
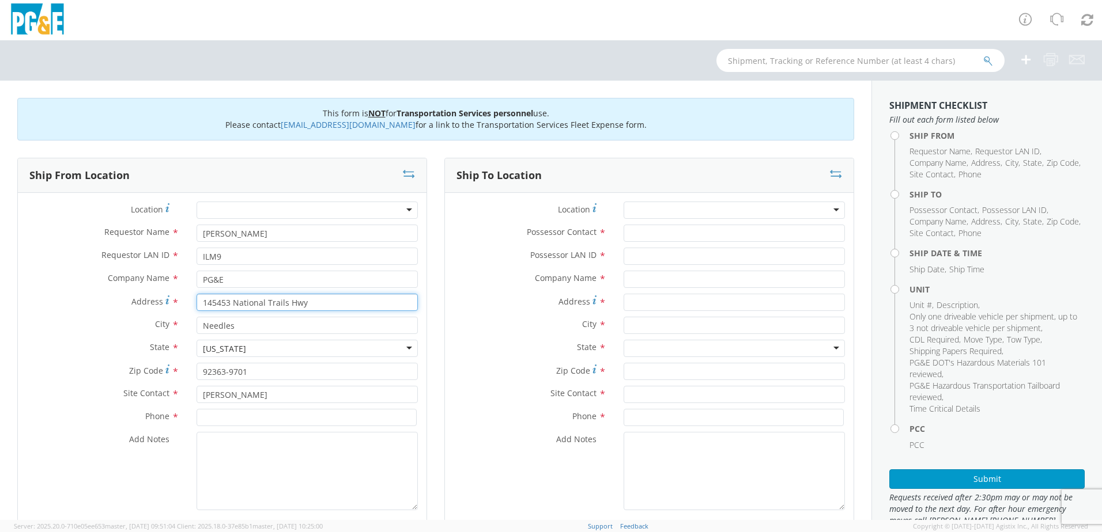
click at [237, 297] on input "145453 National Trails Hwy" at bounding box center [306, 302] width 221 height 17
click at [319, 308] on input "145453 National Trails Hwy" at bounding box center [306, 302] width 221 height 17
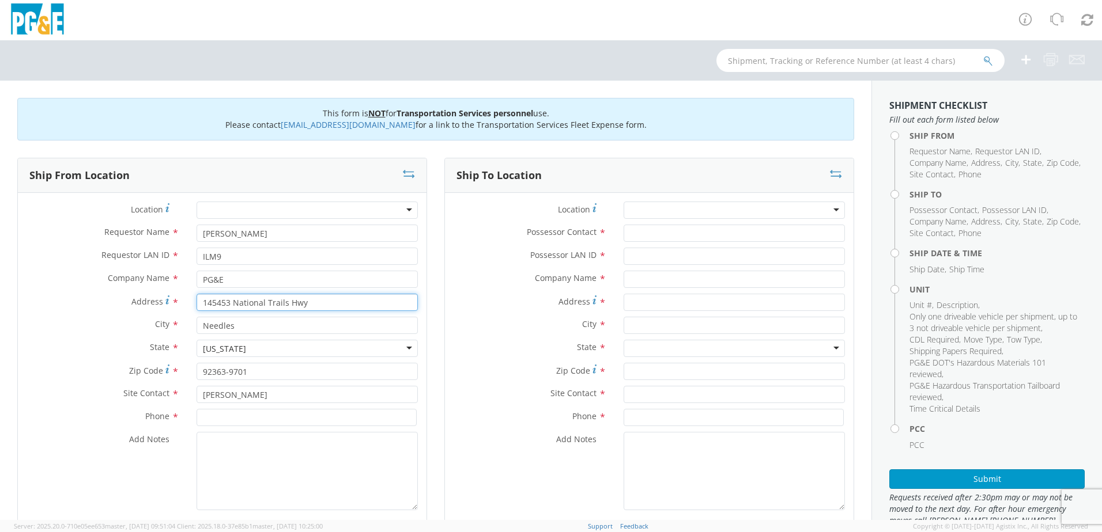
click at [319, 308] on input "145453 National Trails Hwy" at bounding box center [306, 302] width 221 height 17
paste input "[STREET_ADDRESS][PERSON_NAME]"
type input "[STREET_ADDRESS][PERSON_NAME]"
click at [265, 326] on input "Needles" at bounding box center [306, 325] width 221 height 17
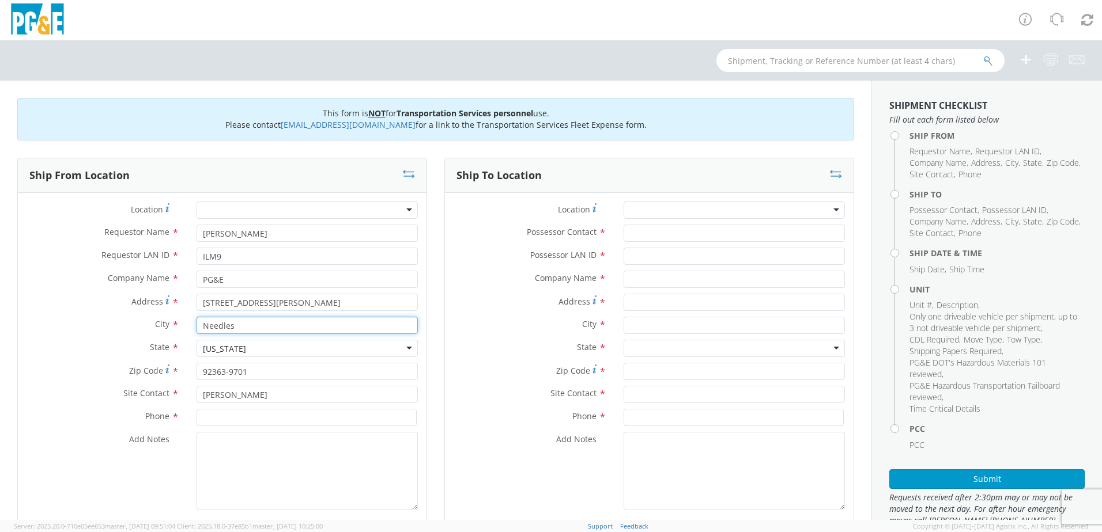
click at [265, 326] on input "Needles" at bounding box center [306, 325] width 221 height 17
type input "SARATOGA"
click at [96, 292] on div "Company Name * PG&E PG&E PG&E - ( [PERSON_NAME] ) [STREET_ADDRESS][PERSON_NAME]…" at bounding box center [222, 282] width 408 height 23
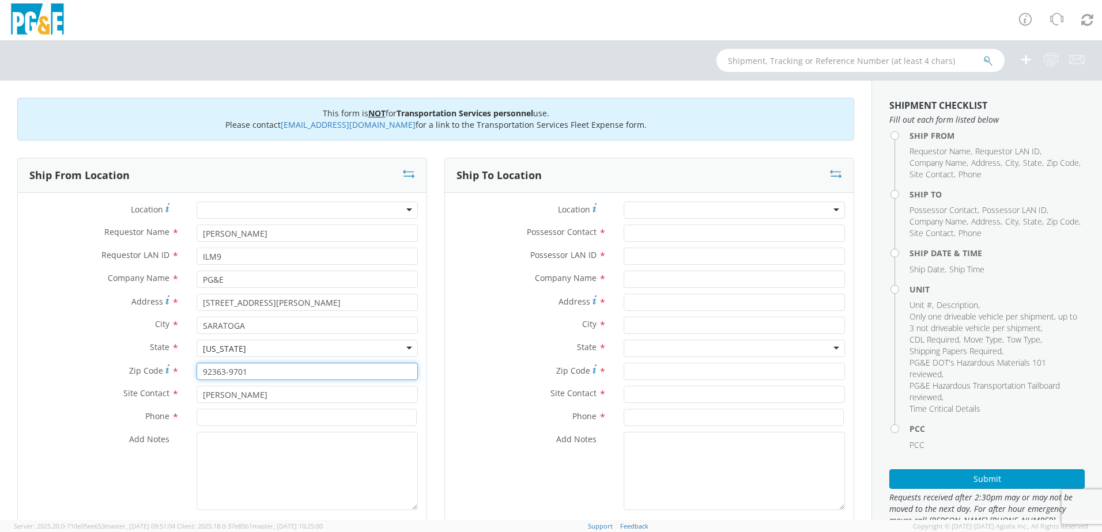
click at [220, 373] on input "92363-9701" at bounding box center [306, 371] width 221 height 17
type input "95070"
click at [111, 381] on div "Zip Code * 95070" at bounding box center [222, 374] width 408 height 23
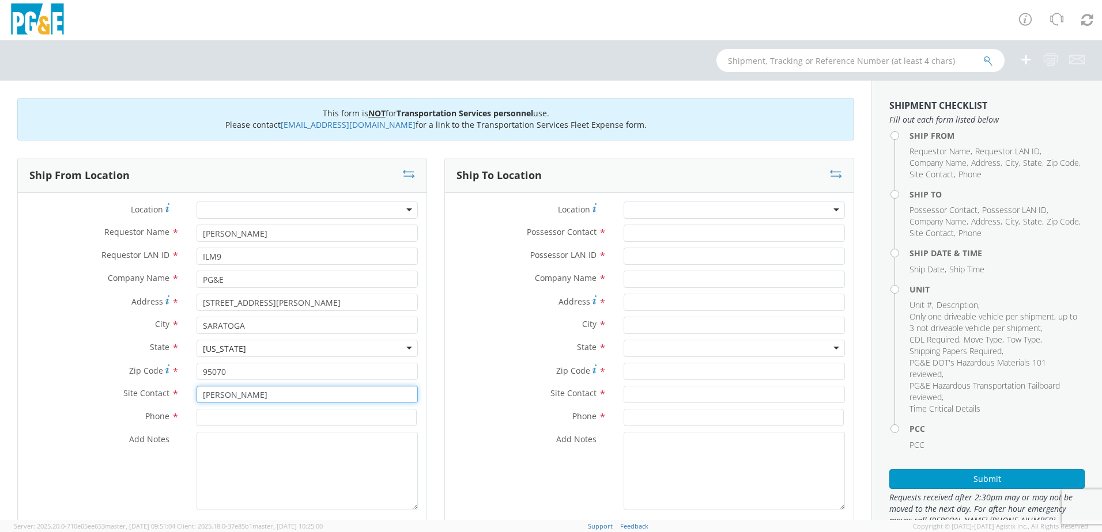
click at [273, 399] on input "[PERSON_NAME]" at bounding box center [306, 394] width 221 height 17
type input "[PERSON_NAME]"
click at [236, 418] on input at bounding box center [306, 417] width 220 height 17
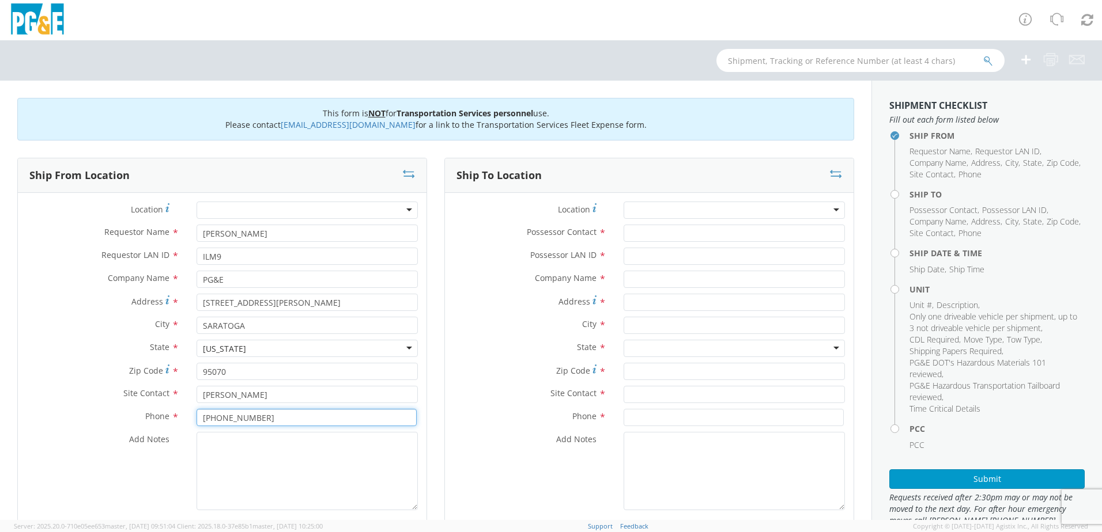
type input "[PHONE_NUMBER]"
click at [650, 231] on input "Possessor Contact *" at bounding box center [733, 233] width 221 height 17
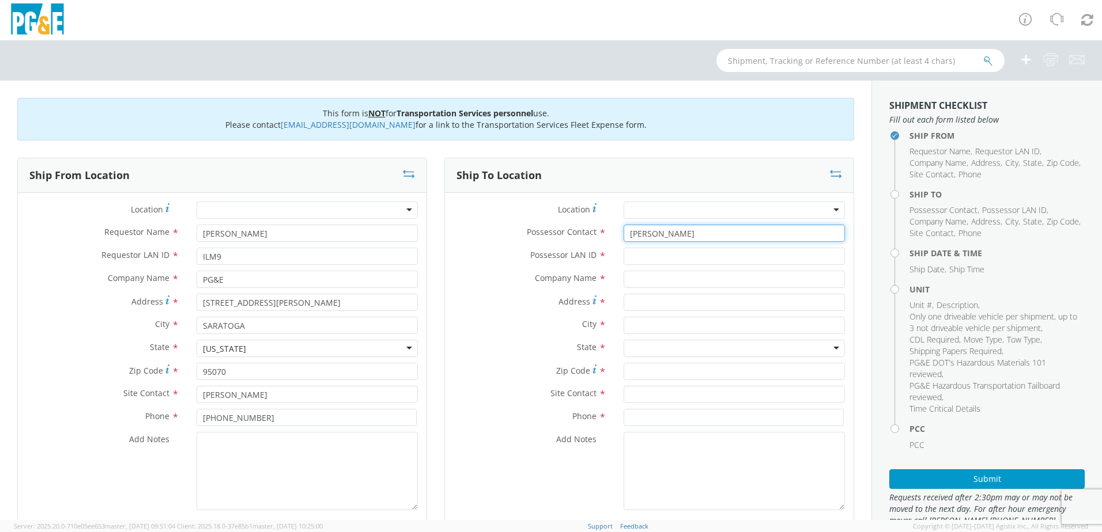
type input "[PERSON_NAME]"
click at [645, 256] on input "Possessor LAN ID *" at bounding box center [733, 256] width 221 height 17
type input "JICJ"
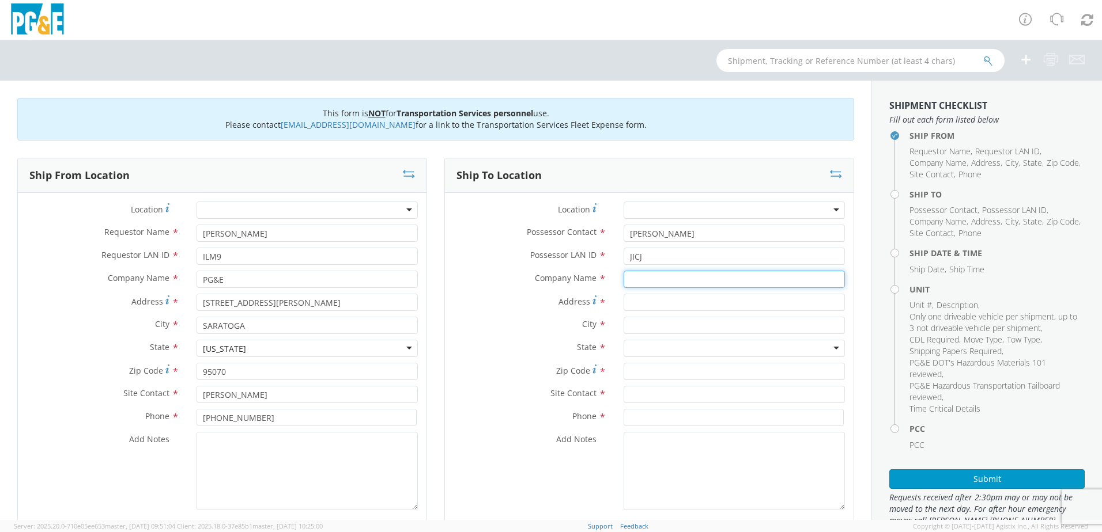
click at [641, 274] on input "text" at bounding box center [733, 279] width 221 height 17
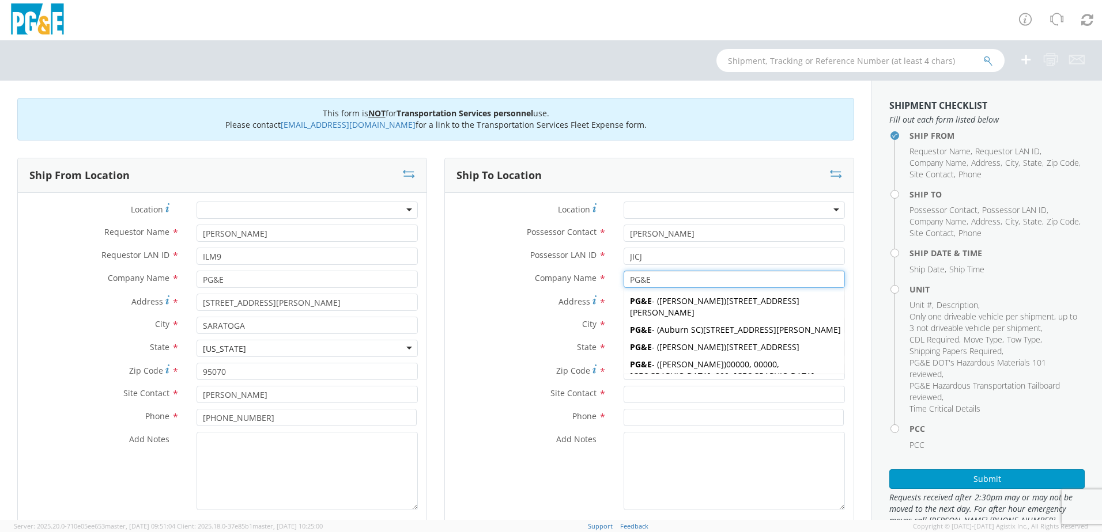
type input "PG&E"
click at [512, 269] on div "Possessor LAN ID * JICJ" at bounding box center [649, 259] width 408 height 23
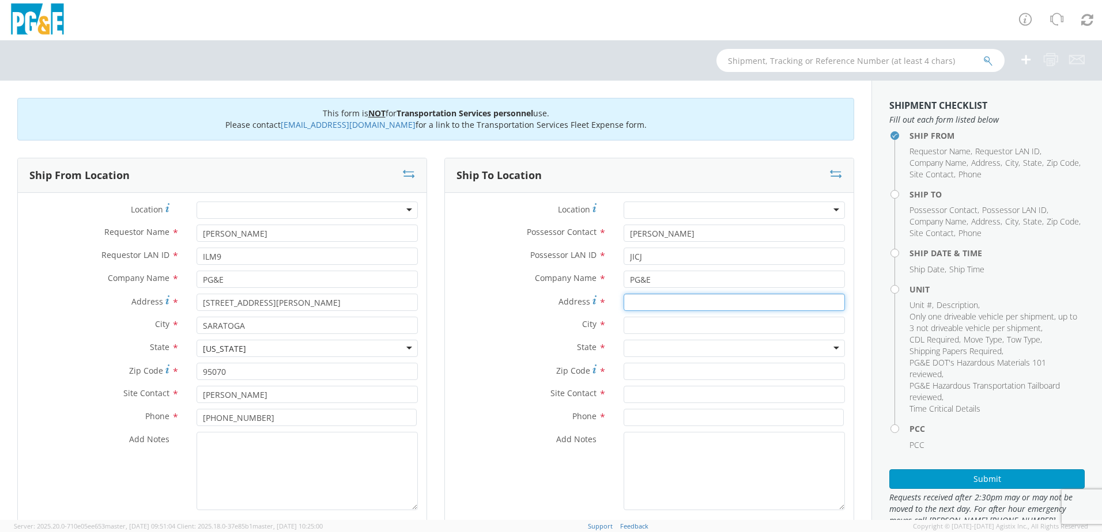
click at [638, 302] on input "Address *" at bounding box center [733, 302] width 221 height 17
click at [668, 299] on input "Address *" at bounding box center [733, 302] width 221 height 17
paste input "[STREET_ADDRESS][US_STATE]"
type input "[STREET_ADDRESS][US_STATE]"
click at [658, 329] on input "text" at bounding box center [733, 325] width 221 height 17
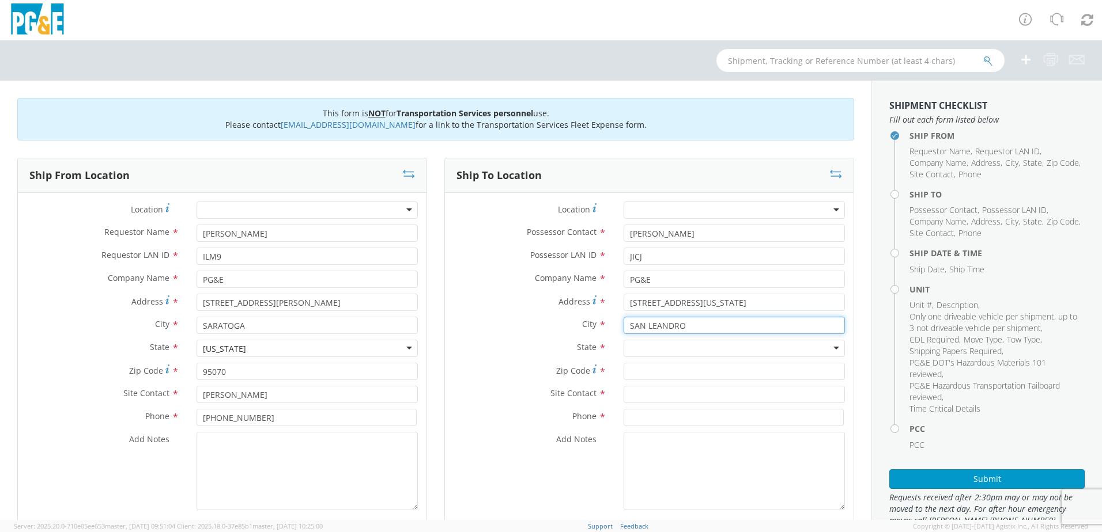
type input "SAN LEANDRO"
click at [672, 347] on div at bounding box center [733, 348] width 221 height 17
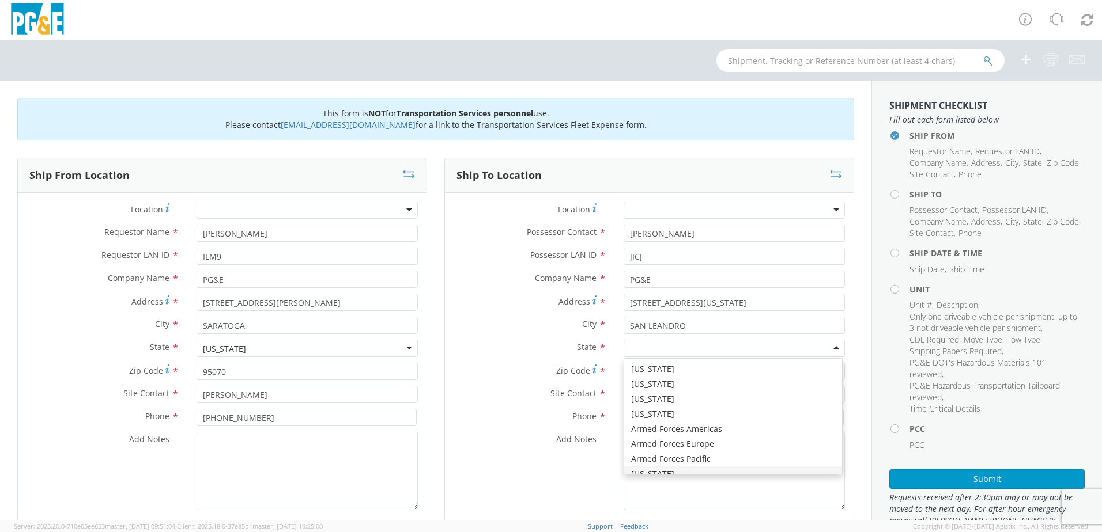
scroll to position [0, 0]
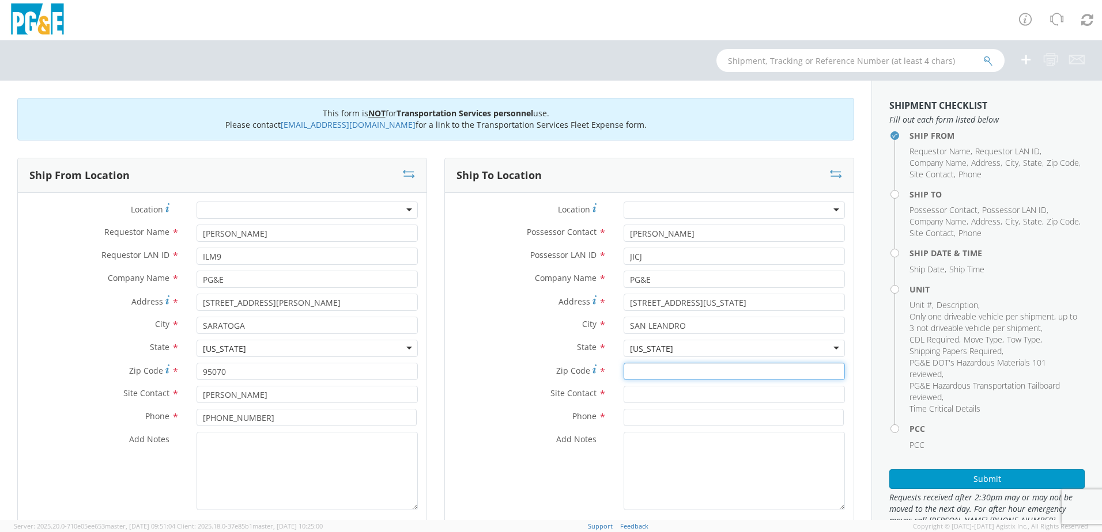
click at [645, 372] on input "Zip Code *" at bounding box center [733, 371] width 221 height 17
type input "94578"
click at [648, 394] on input "text" at bounding box center [733, 394] width 221 height 17
type input "[PERSON_NAME]"
click at [502, 478] on div "Add Notes *" at bounding box center [649, 471] width 408 height 78
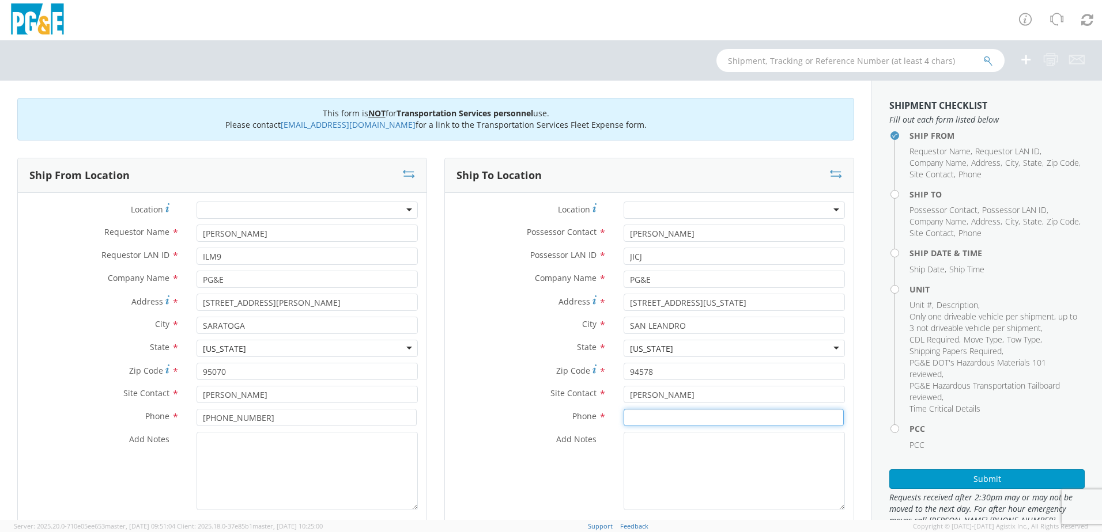
click at [675, 418] on input at bounding box center [733, 417] width 220 height 17
type input "[PHONE_NUMBER]"
click at [252, 471] on textarea "Add Notes *" at bounding box center [306, 471] width 221 height 78
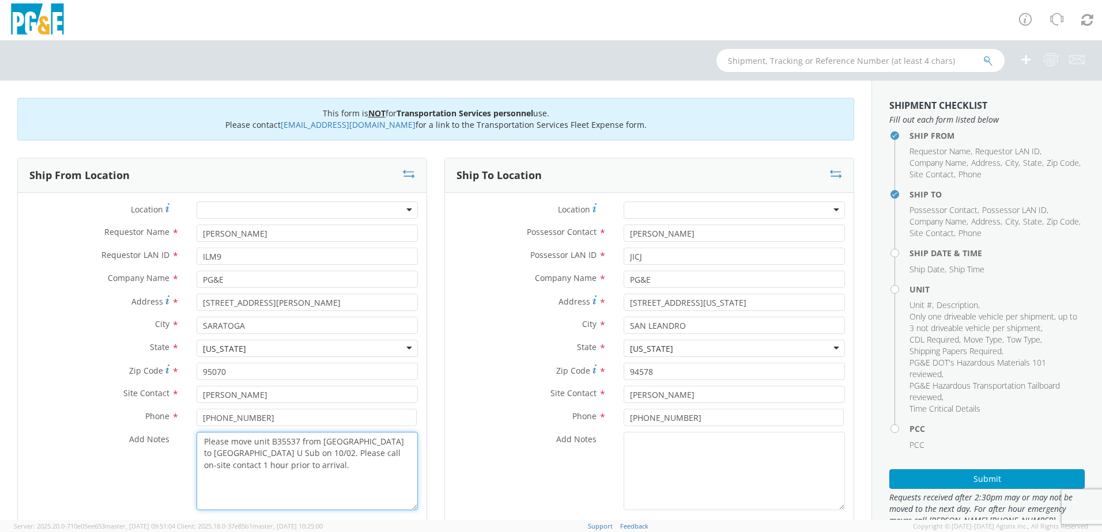
drag, startPoint x: 297, startPoint y: 466, endPoint x: 140, endPoint y: 429, distance: 161.6
click at [140, 429] on div "Location * (OBSOLETE) [PERSON_NAME] SC - GC TRAILER (OBSOLETE) [GEOGRAPHIC_DATA…" at bounding box center [222, 359] width 408 height 315
type textarea "Please move unit B35537 from [GEOGRAPHIC_DATA] to [GEOGRAPHIC_DATA] U Sub on 10…"
click at [702, 462] on textarea "Add Notes *" at bounding box center [733, 471] width 221 height 78
paste textarea "Please move unit B35537 from [GEOGRAPHIC_DATA] to [GEOGRAPHIC_DATA] U Sub on 10…"
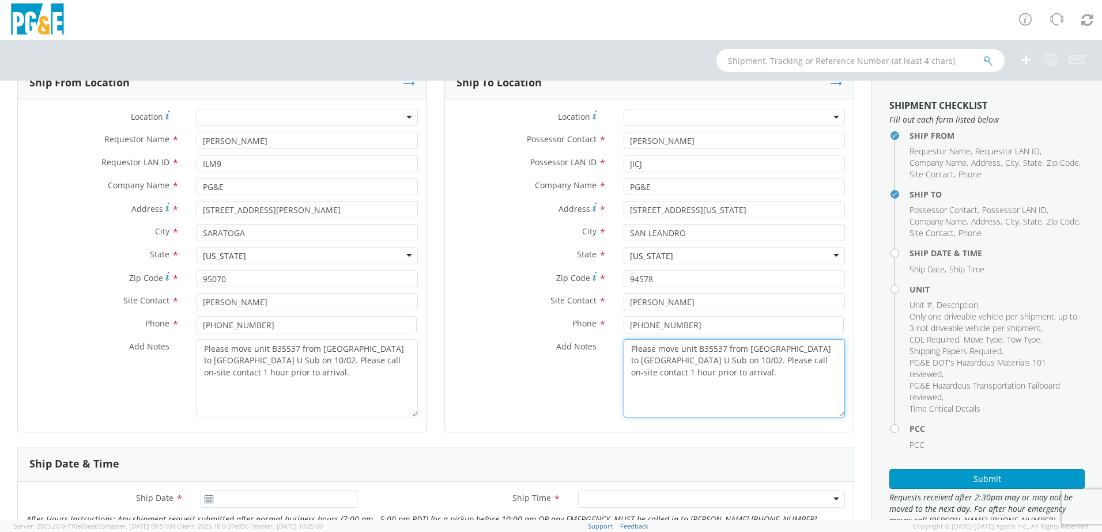
scroll to position [288, 0]
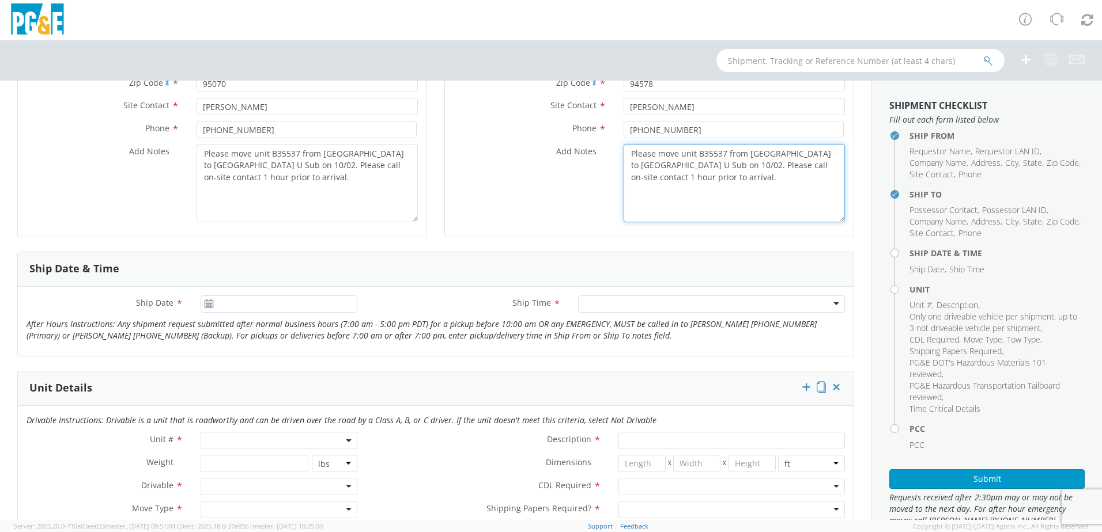
type textarea "Please move unit B35537 from [GEOGRAPHIC_DATA] to [GEOGRAPHIC_DATA] U Sub on 10…"
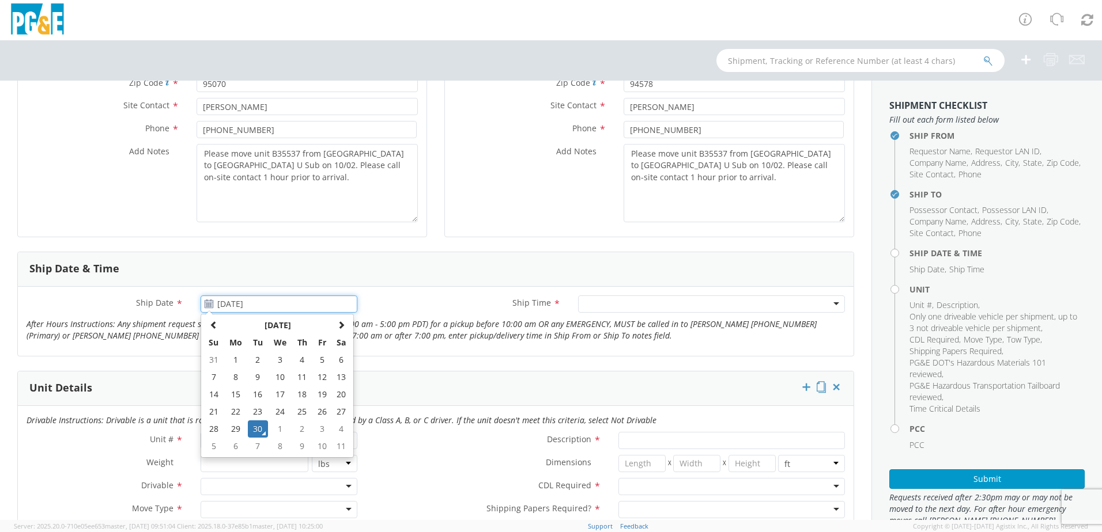
click at [245, 306] on input "[DATE]" at bounding box center [279, 304] width 157 height 17
click at [301, 429] on td "2" at bounding box center [302, 429] width 20 height 17
type input "[DATE]"
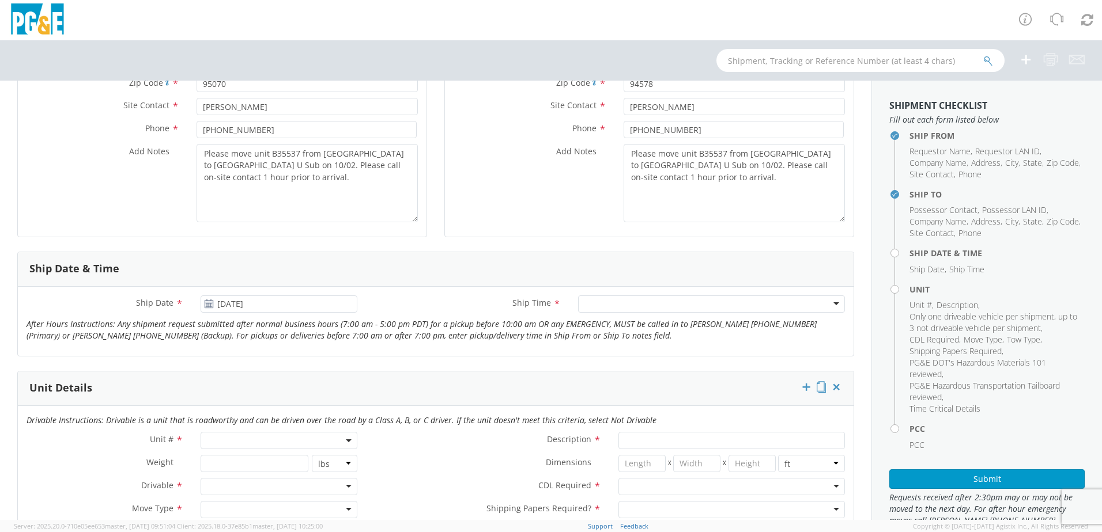
click at [598, 307] on div at bounding box center [711, 304] width 267 height 17
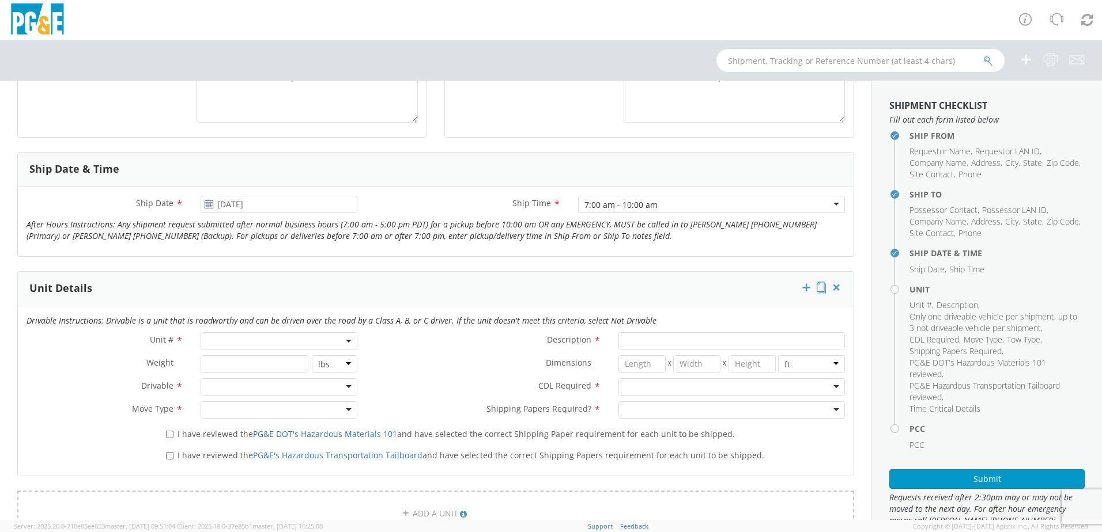
scroll to position [461, 0]
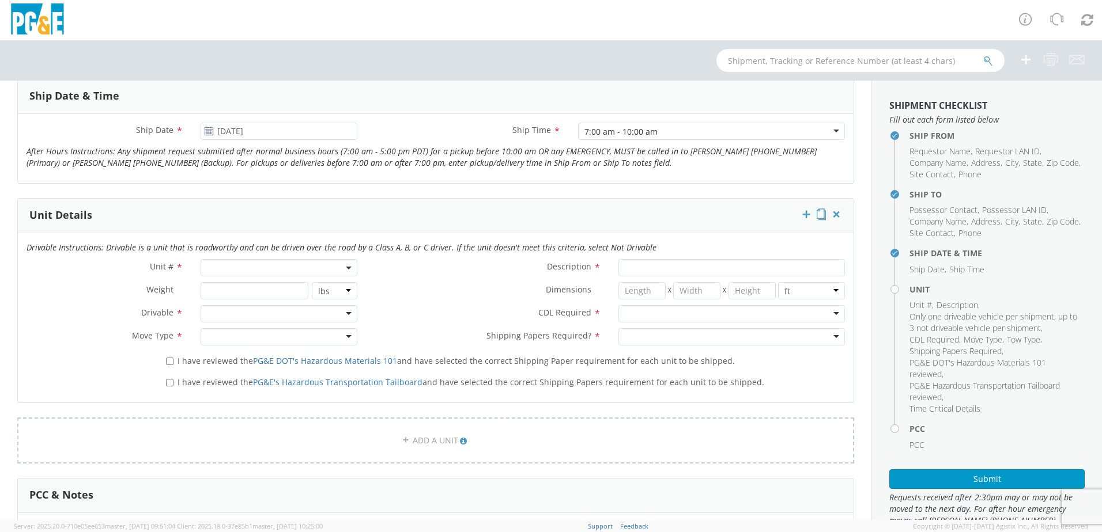
click at [238, 263] on span at bounding box center [279, 267] width 157 height 17
click at [237, 289] on input "search" at bounding box center [277, 286] width 149 height 17
type input "B35537"
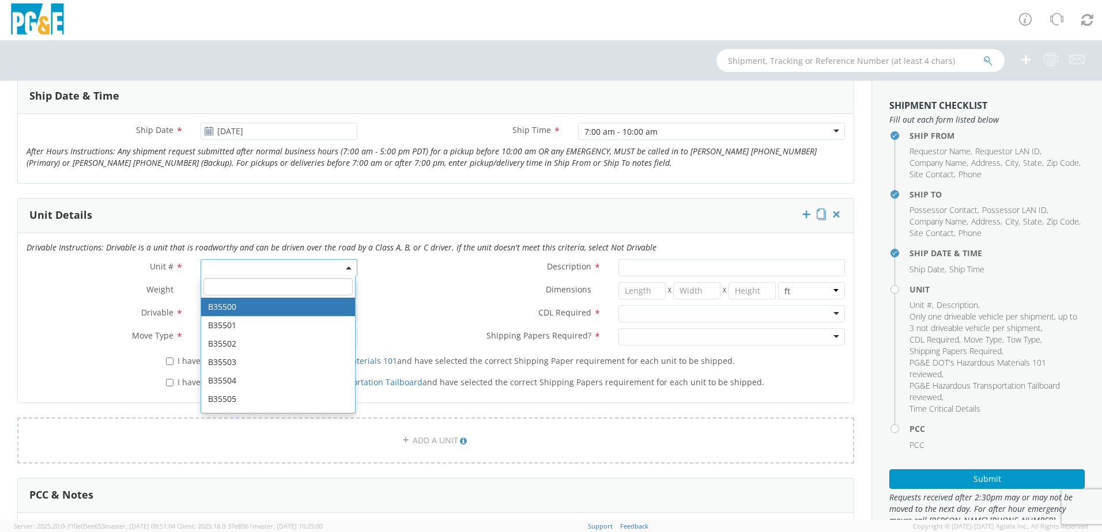
type input "EQ; MAN LIFT - SCISSOR"
type input "0"
select select "B35500"
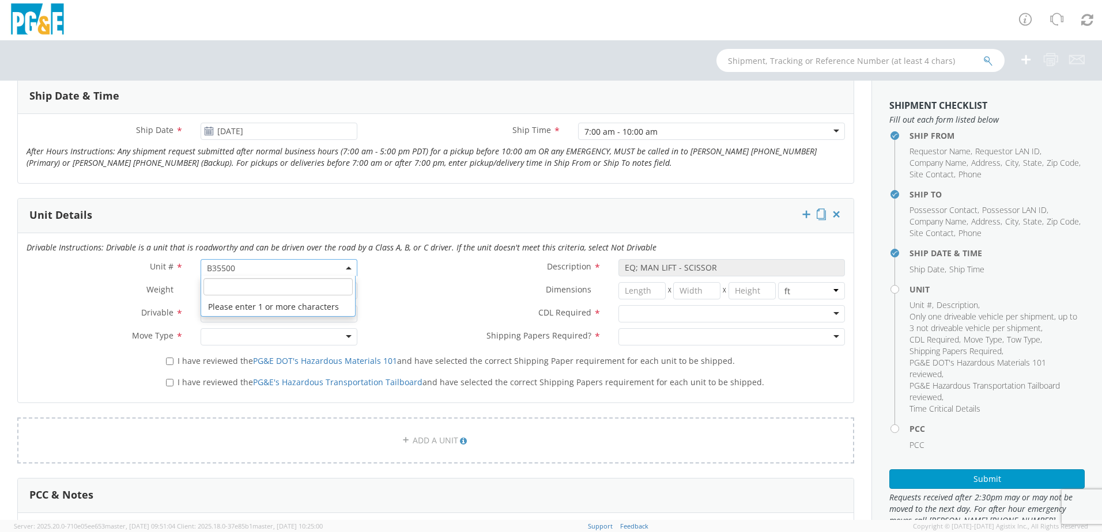
click at [264, 270] on span "B35500" at bounding box center [279, 268] width 144 height 11
click at [262, 279] on input "search" at bounding box center [277, 286] width 149 height 17
type input "B35537"
type input "EXCAVATOR; BACKHOE: <12000"
select select "B35537"
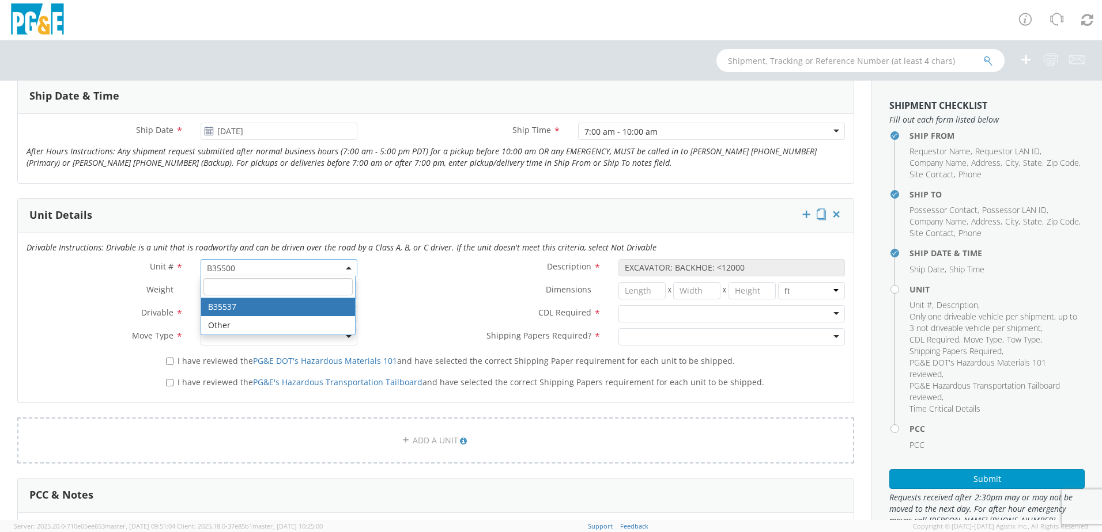
select select "? object:null ?"
click at [246, 314] on div at bounding box center [279, 313] width 157 height 17
click at [233, 335] on div at bounding box center [279, 336] width 157 height 17
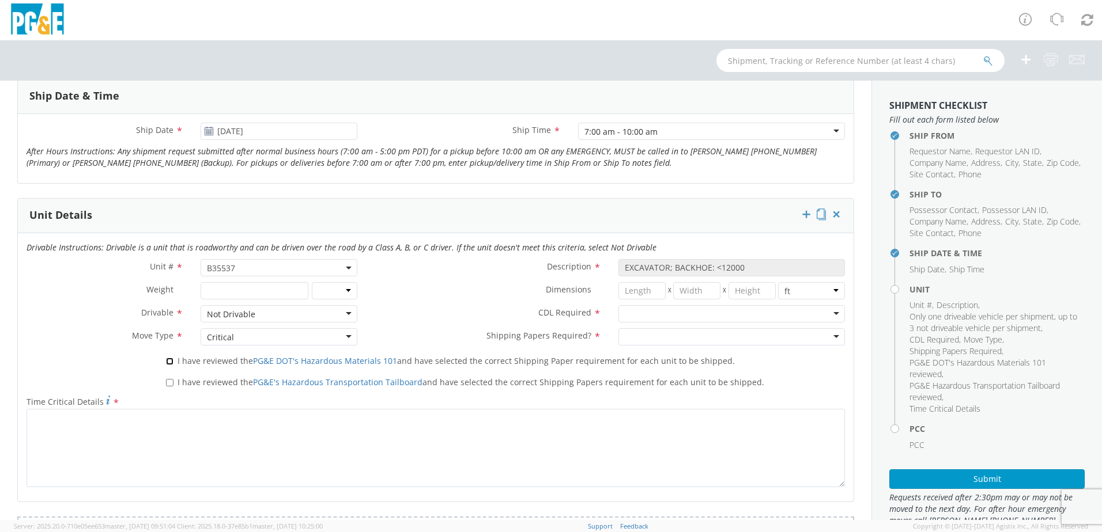
click at [168, 362] on input "I have reviewed the PG&E DOT's Hazardous Materials 101 and have selected the co…" at bounding box center [169, 361] width 7 height 7
checkbox input "true"
click at [169, 383] on input "I have reviewed the PG&E's Hazardous Transportation Tailboard and have selected…" at bounding box center [169, 382] width 7 height 7
checkbox input "true"
click at [661, 336] on div at bounding box center [731, 336] width 226 height 17
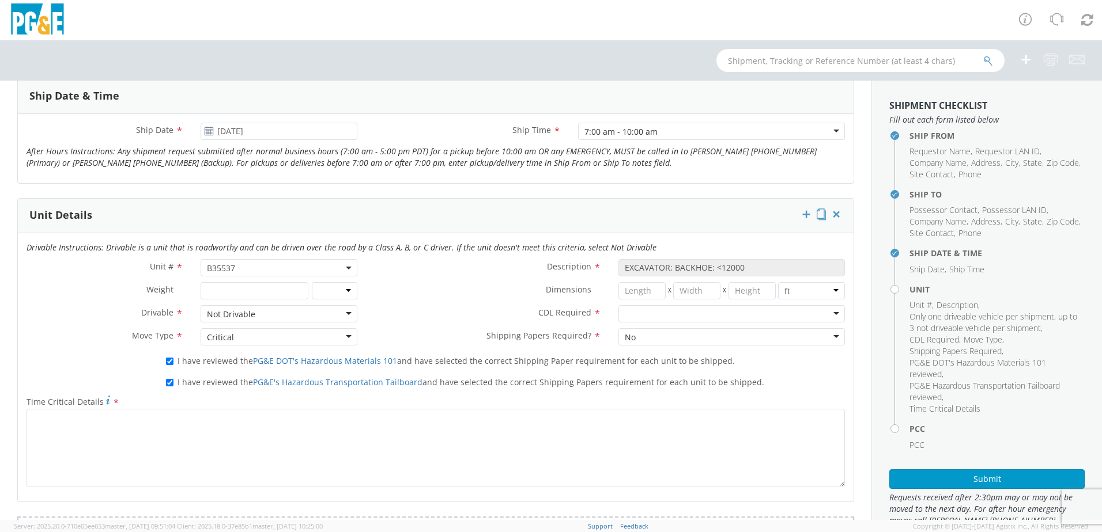
click at [642, 313] on div at bounding box center [731, 313] width 226 height 17
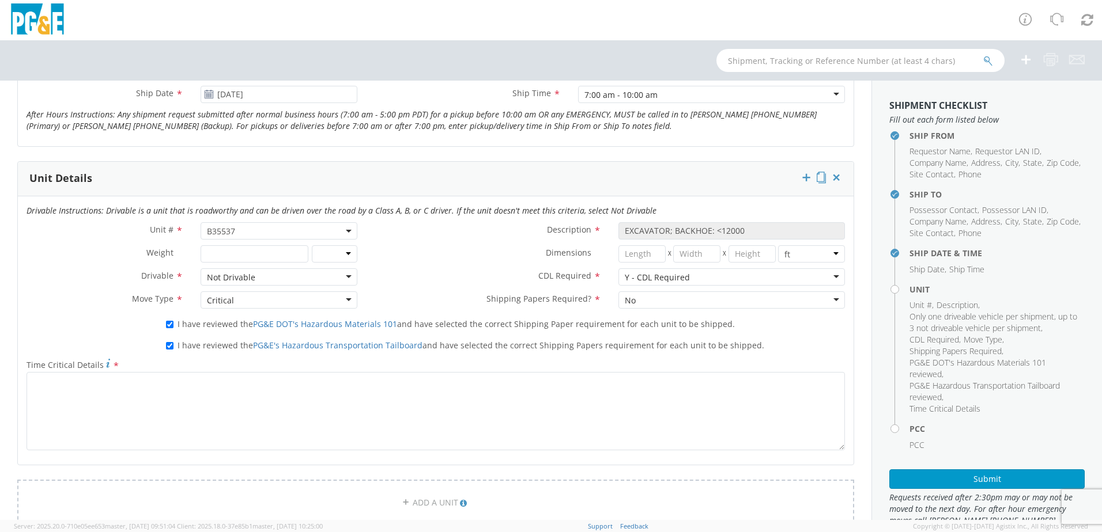
scroll to position [519, 0]
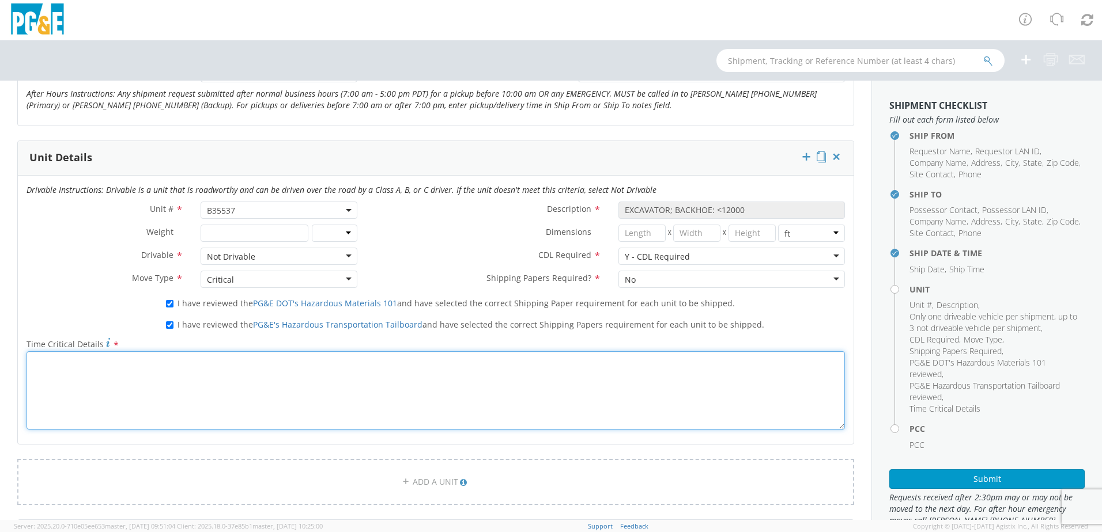
click at [295, 395] on textarea "Time Critical Details *" at bounding box center [436, 390] width 818 height 78
paste textarea "Please move unit B35537 from [GEOGRAPHIC_DATA] to [GEOGRAPHIC_DATA] U Sub on 10…"
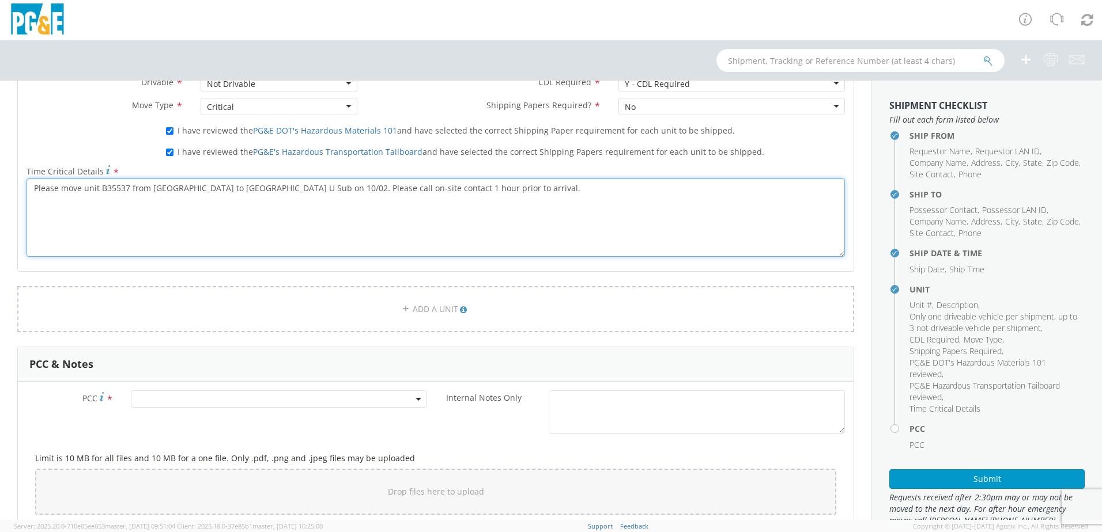
type textarea "Please move unit B35537 from [GEOGRAPHIC_DATA] to [GEOGRAPHIC_DATA] U Sub on 10…"
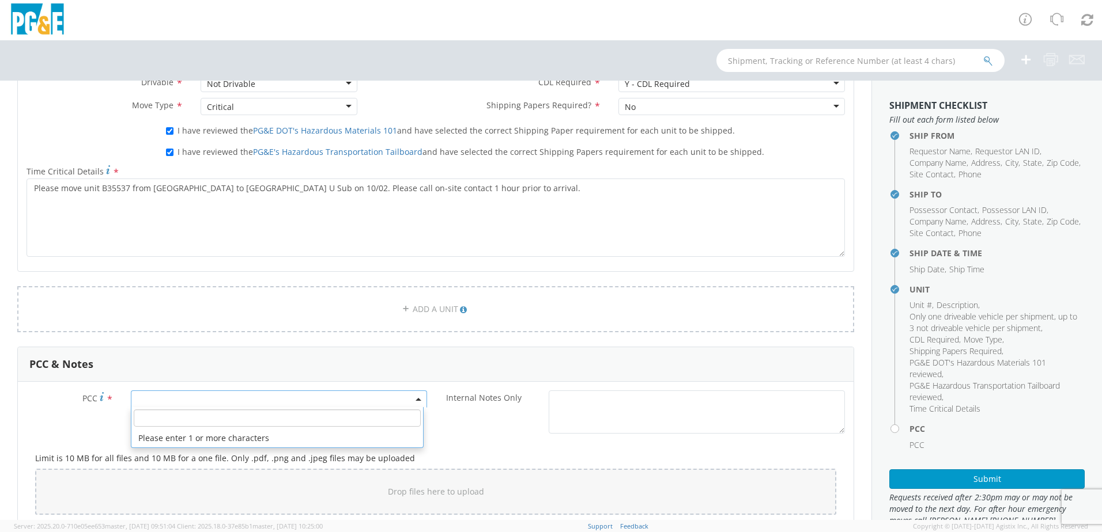
click at [235, 400] on span at bounding box center [279, 399] width 296 height 17
click at [222, 414] on input "number" at bounding box center [277, 418] width 287 height 17
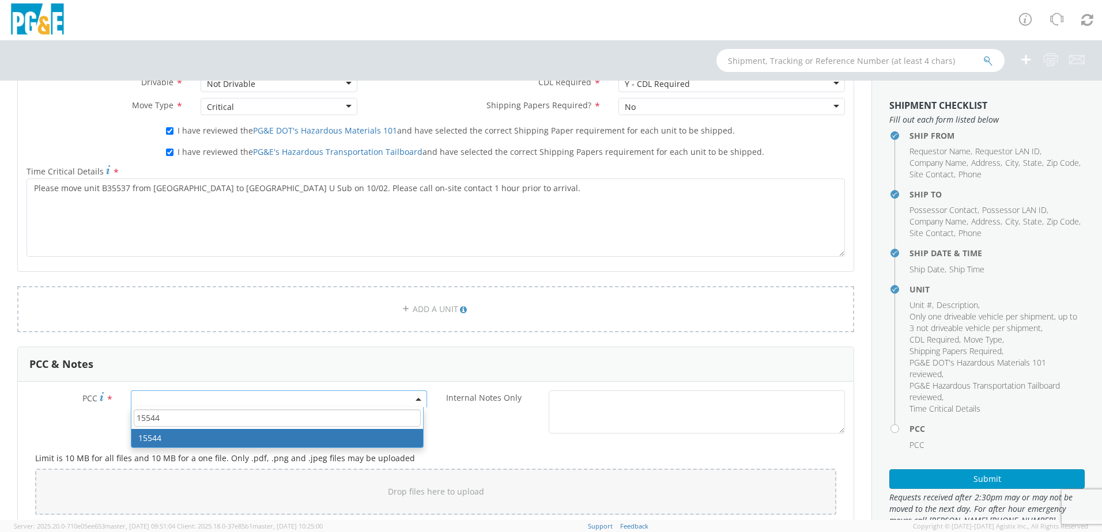
type input "15544"
select select "15544"
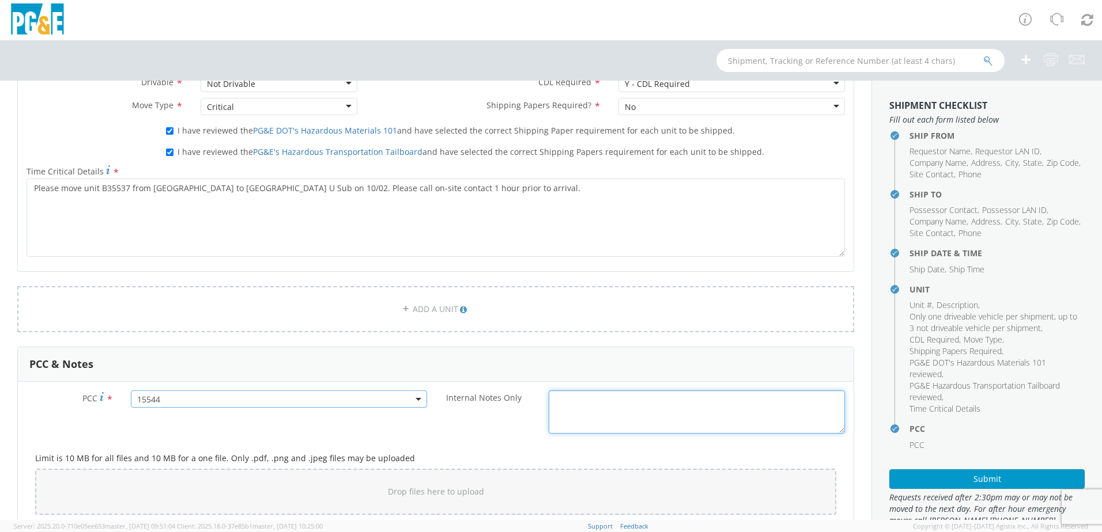
click at [649, 414] on textarea "Internal Notes Only *" at bounding box center [697, 412] width 296 height 43
paste textarea "Please move unit B35537 from [GEOGRAPHIC_DATA] to [GEOGRAPHIC_DATA] U Sub on 10…"
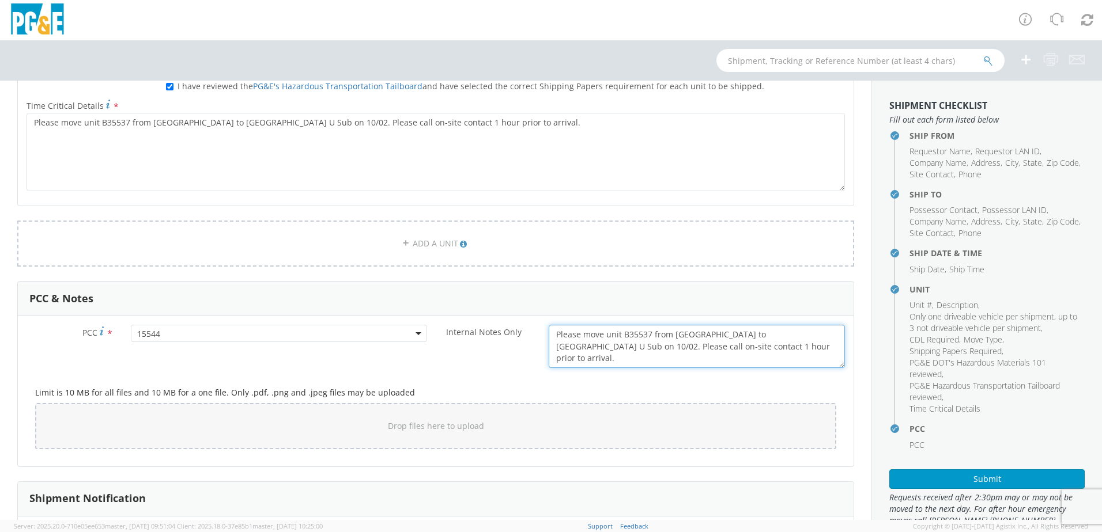
scroll to position [864, 0]
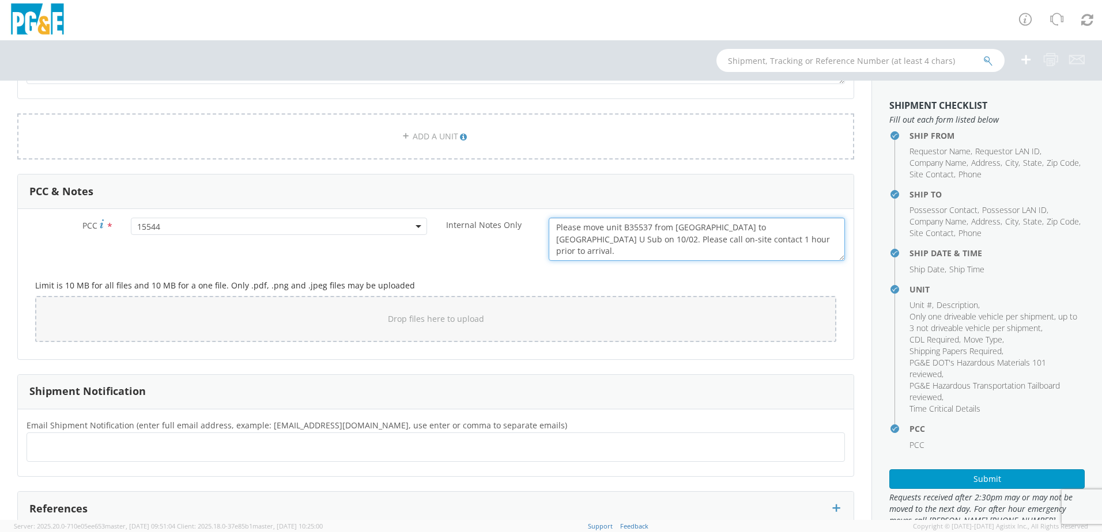
type textarea "Please move unit B35537 from [GEOGRAPHIC_DATA] to [GEOGRAPHIC_DATA] U Sub on 10…"
click at [104, 449] on ul at bounding box center [436, 447] width 808 height 19
type input "[EMAIL_ADDRESS][DOMAIN_NAME]"
click at [104, 449] on ul at bounding box center [436, 447] width 808 height 19
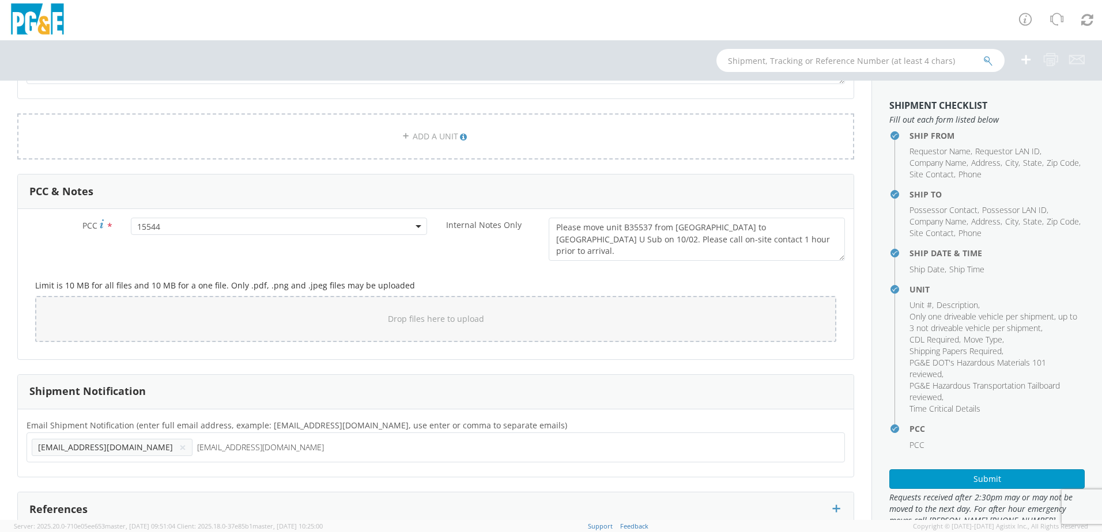
type input "[EMAIL_ADDRESS][DOMAIN_NAME]"
click at [459, 428] on span "Email Shipment Notification (enter full email address, example: [EMAIL_ADDRESS]…" at bounding box center [297, 425] width 540 height 11
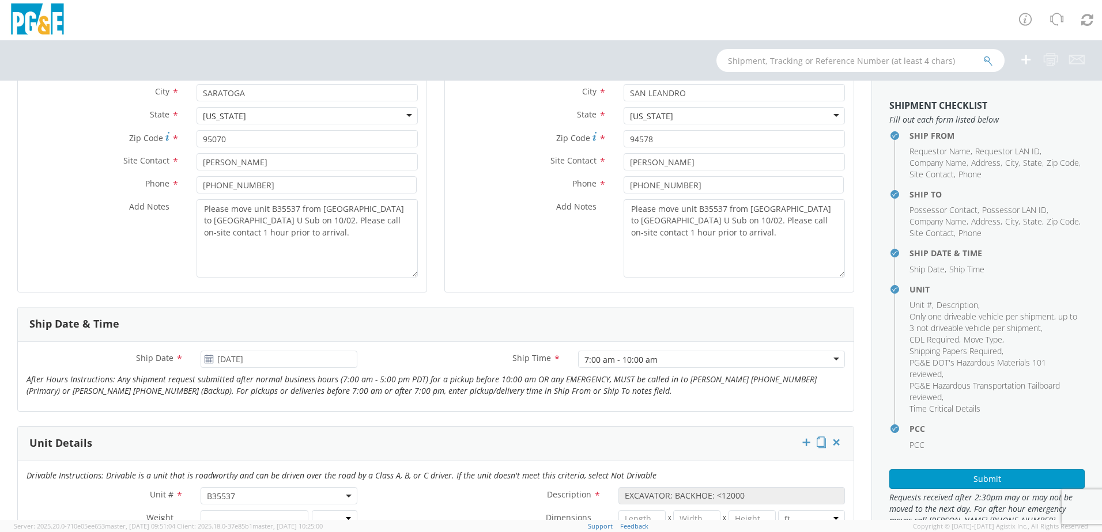
scroll to position [28, 0]
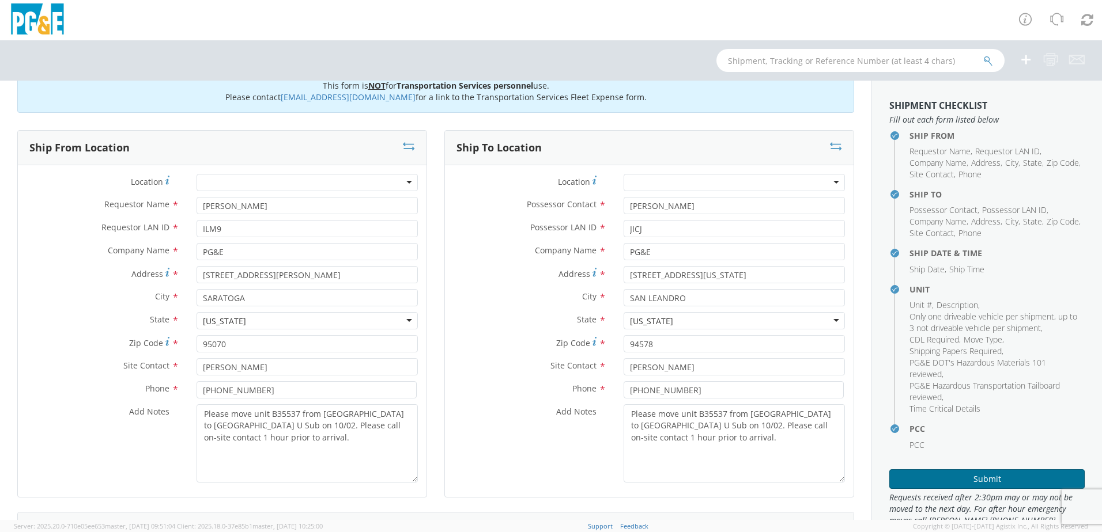
click at [970, 479] on button "Submit" at bounding box center [986, 480] width 195 height 20
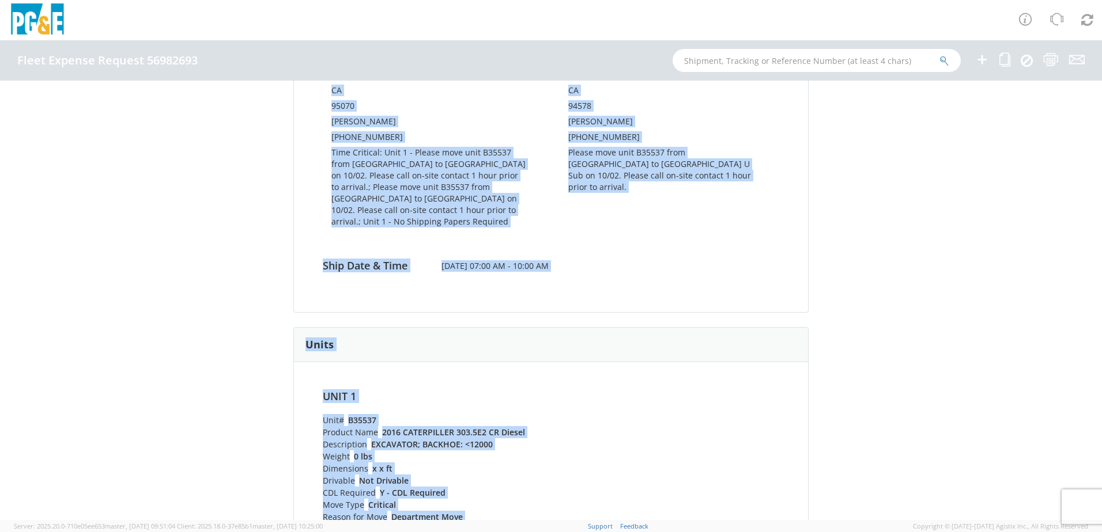
scroll to position [598, 0]
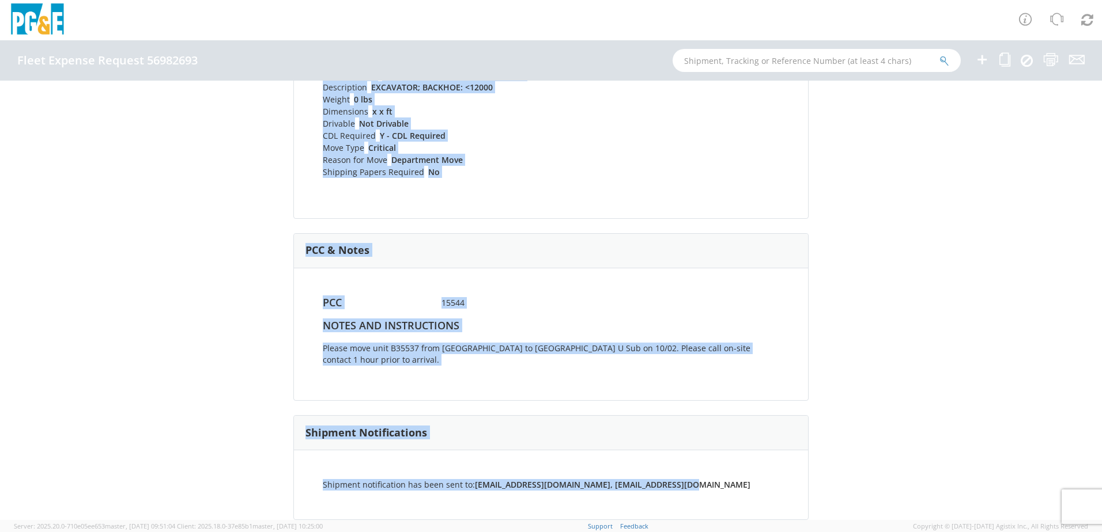
drag, startPoint x: 286, startPoint y: 116, endPoint x: 723, endPoint y: 470, distance: 562.4
click at [723, 470] on div "Fleet Expense Request 56982693 (Completed) Shipping Information Request Informa…" at bounding box center [551, 301] width 1102 height 440
copy div "Fleet Expense Request 56982693 (Completed) Shipping Information Request Informa…"
click at [580, 240] on div "PCC & Notes" at bounding box center [551, 251] width 514 height 35
